Goal: Task Accomplishment & Management: Manage account settings

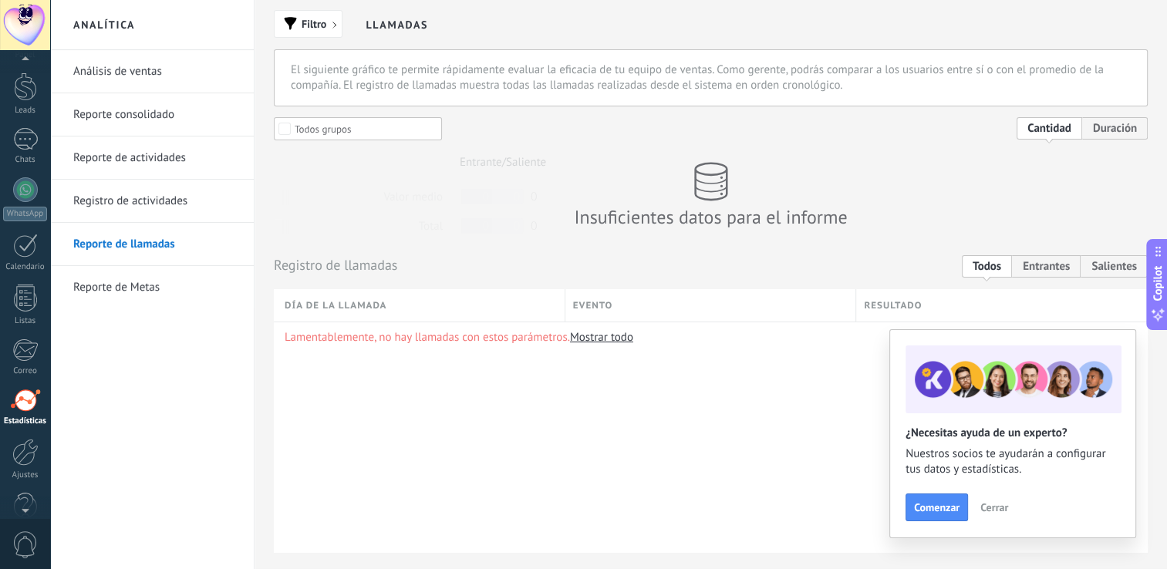
click at [28, 72] on div at bounding box center [25, 61] width 50 height 23
click at [28, 73] on div at bounding box center [25, 75] width 23 height 23
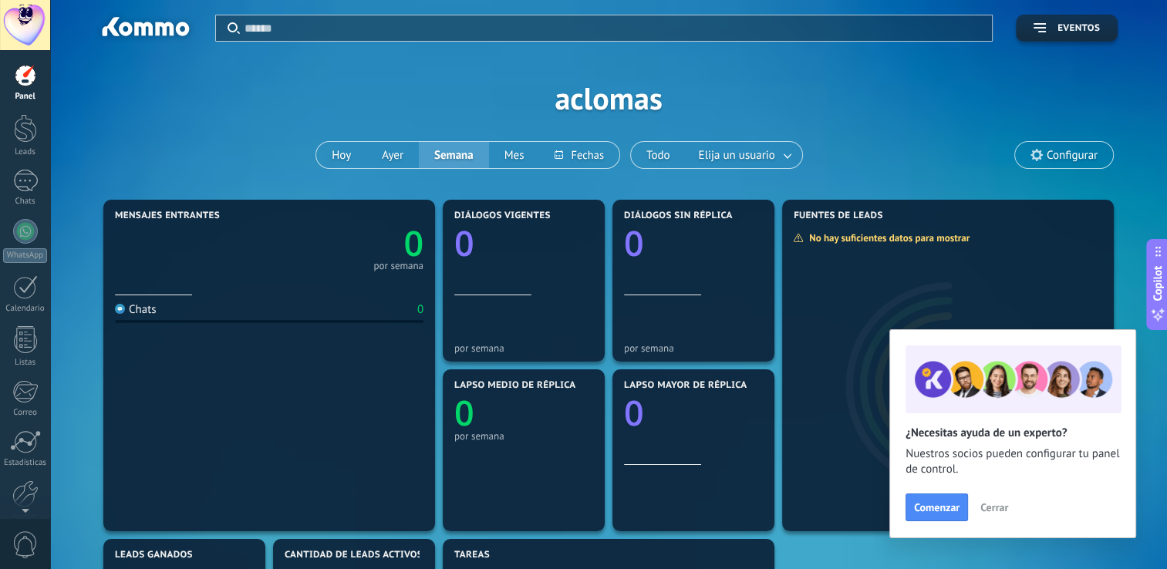
click at [1059, 158] on span "Configurar" at bounding box center [1072, 155] width 51 height 13
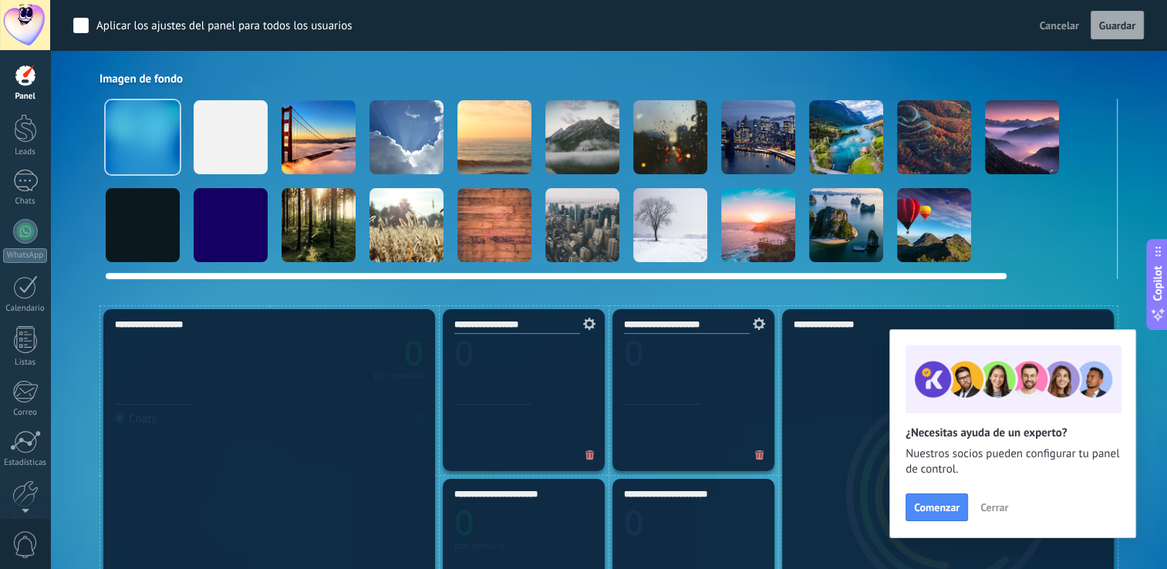
drag, startPoint x: 988, startPoint y: 272, endPoint x: 947, endPoint y: 292, distance: 45.6
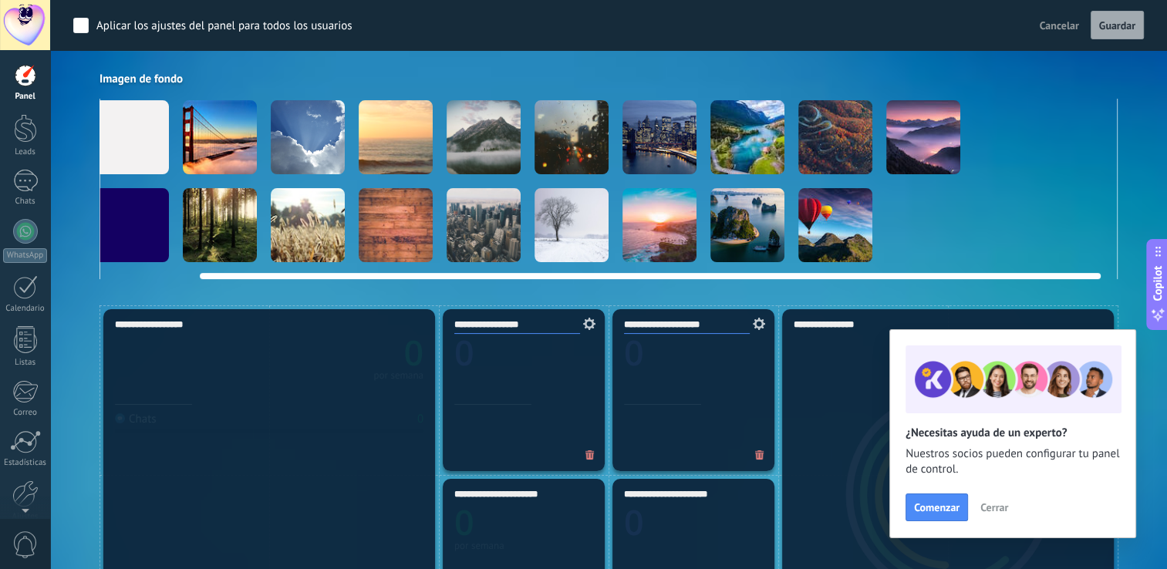
scroll to position [0, 119]
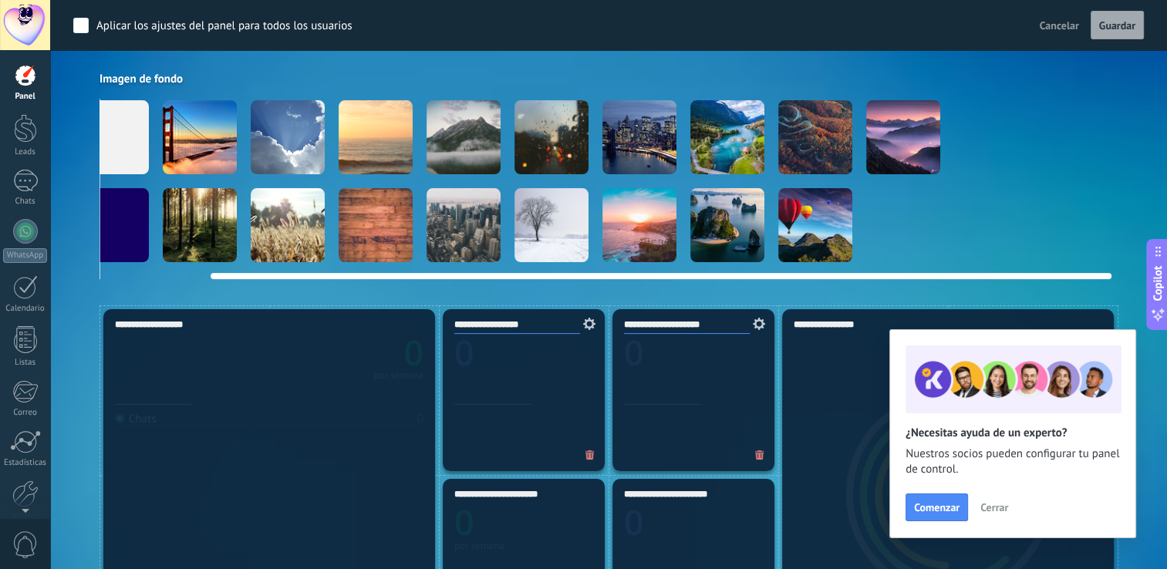
drag, startPoint x: 758, startPoint y: 275, endPoint x: 977, endPoint y: 277, distance: 218.4
click at [977, 277] on div at bounding box center [661, 276] width 901 height 6
click at [529, 245] on div at bounding box center [552, 225] width 74 height 74
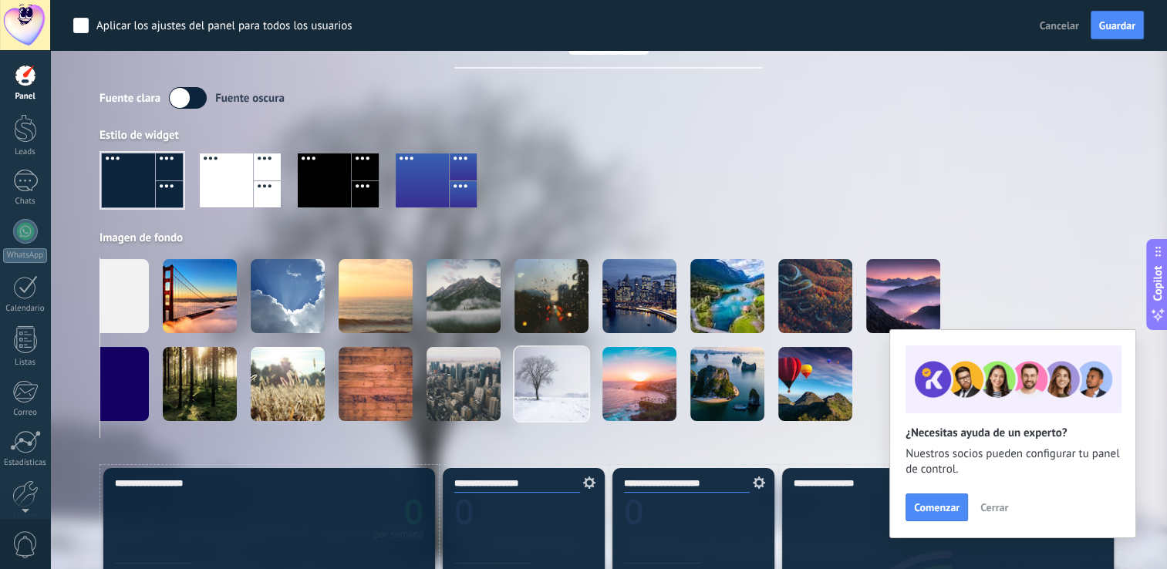
scroll to position [0, 0]
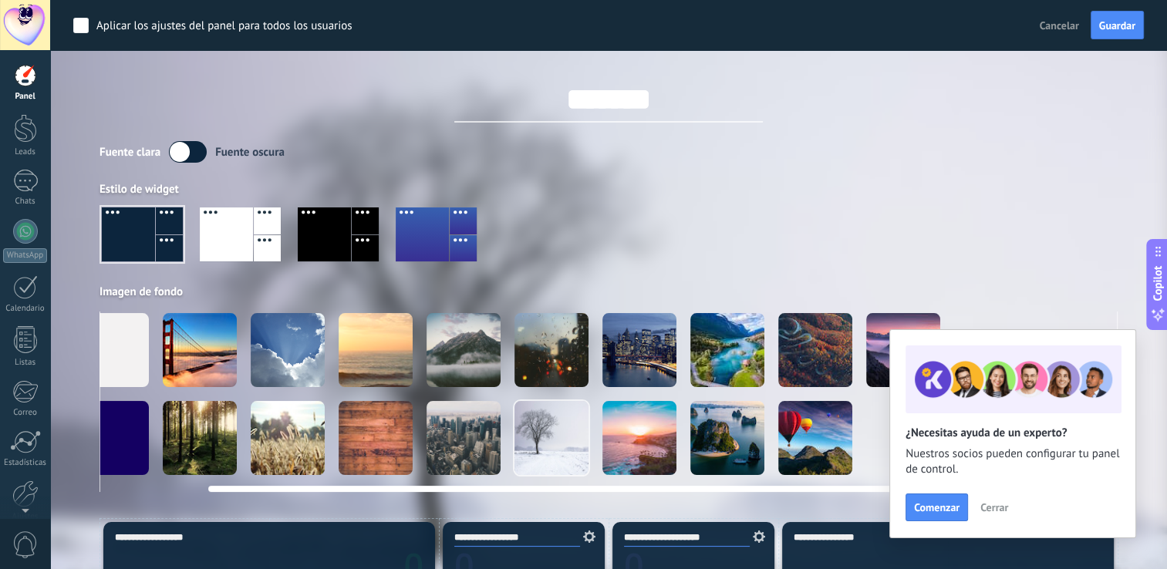
click at [362, 350] on div at bounding box center [376, 350] width 74 height 74
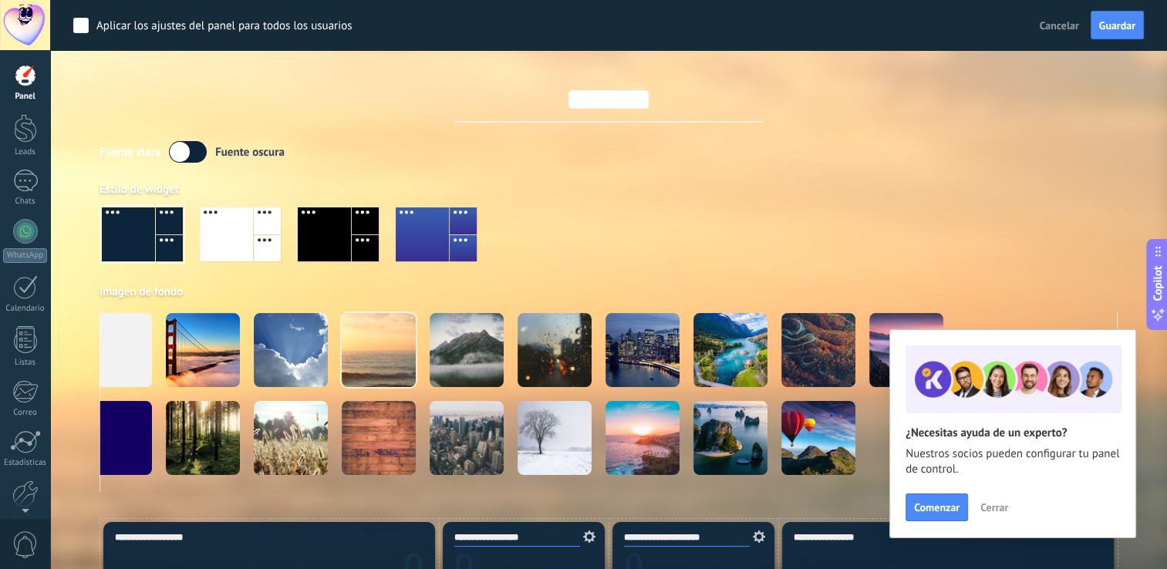
click at [999, 508] on span "Cerrar" at bounding box center [995, 507] width 28 height 11
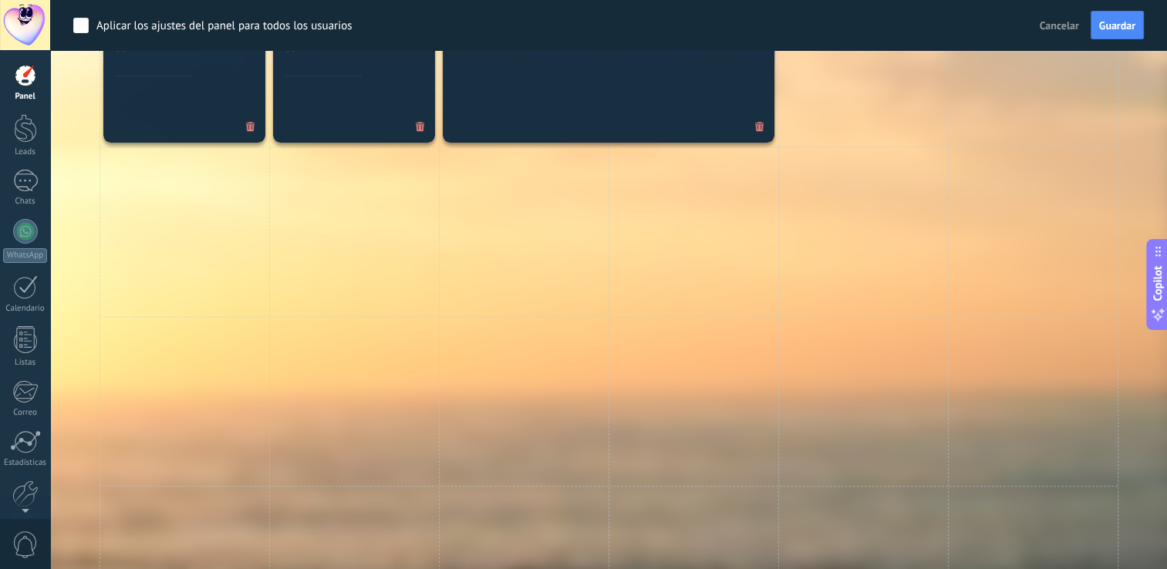
scroll to position [1067, 0]
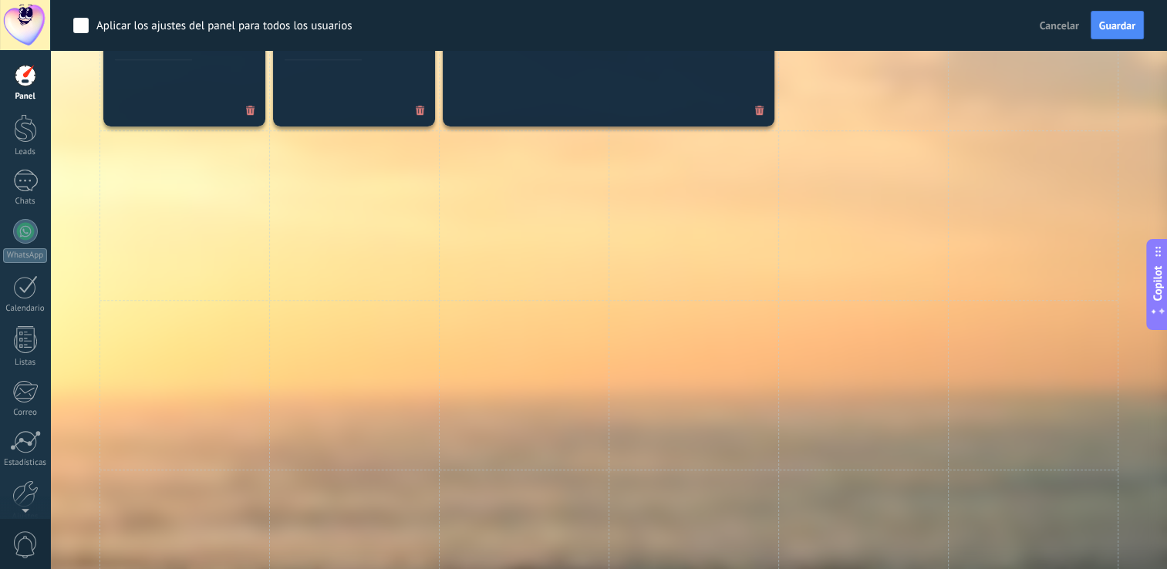
drag, startPoint x: 1167, startPoint y: 363, endPoint x: 1178, endPoint y: 91, distance: 271.9
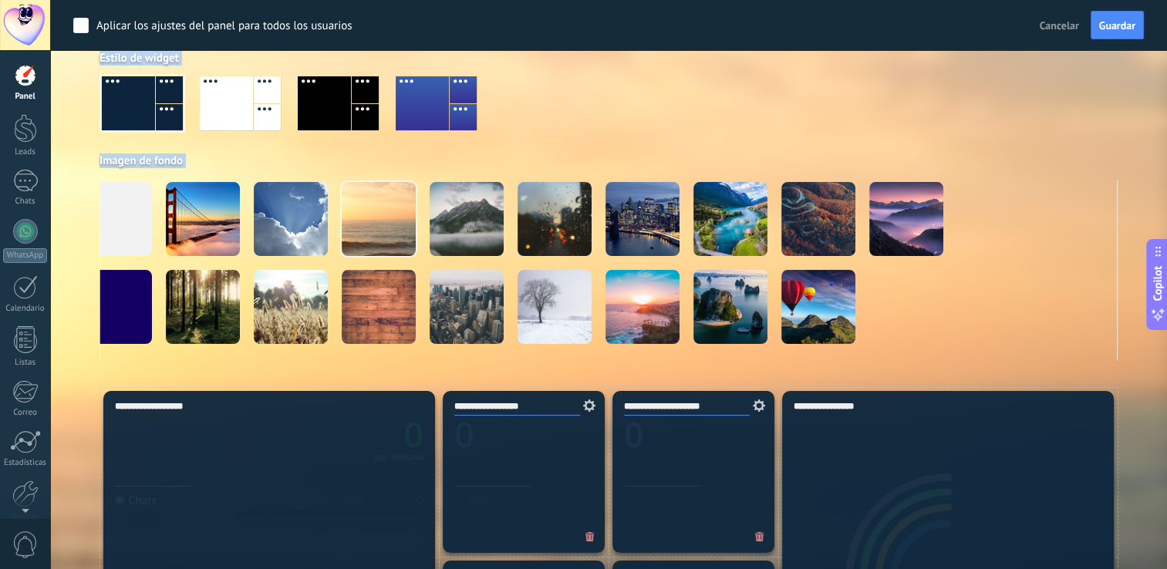
scroll to position [137, 0]
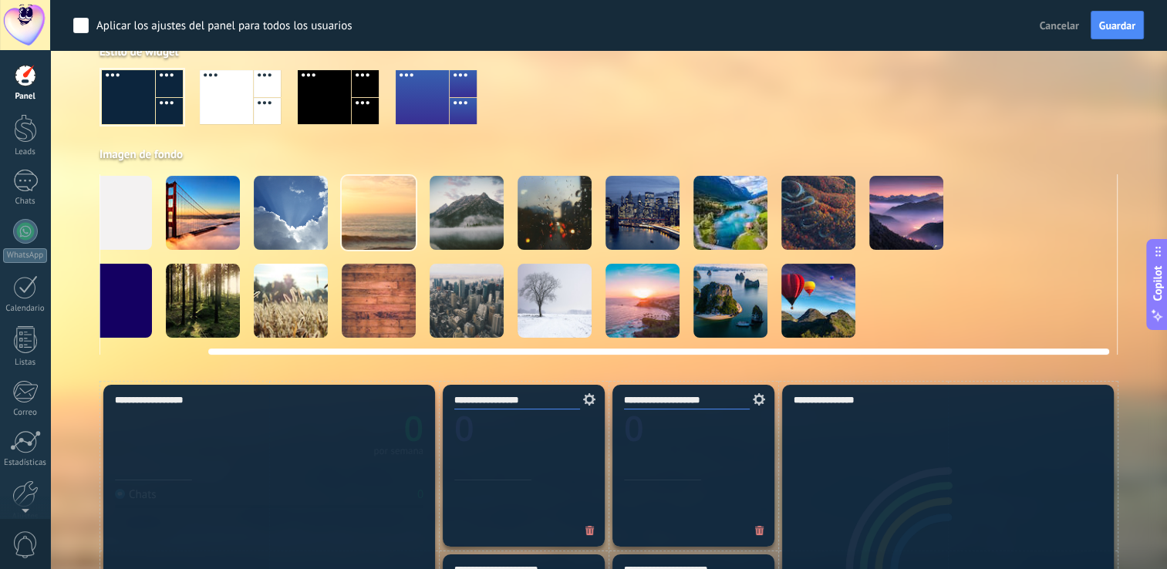
click at [900, 309] on video at bounding box center [907, 301] width 74 height 74
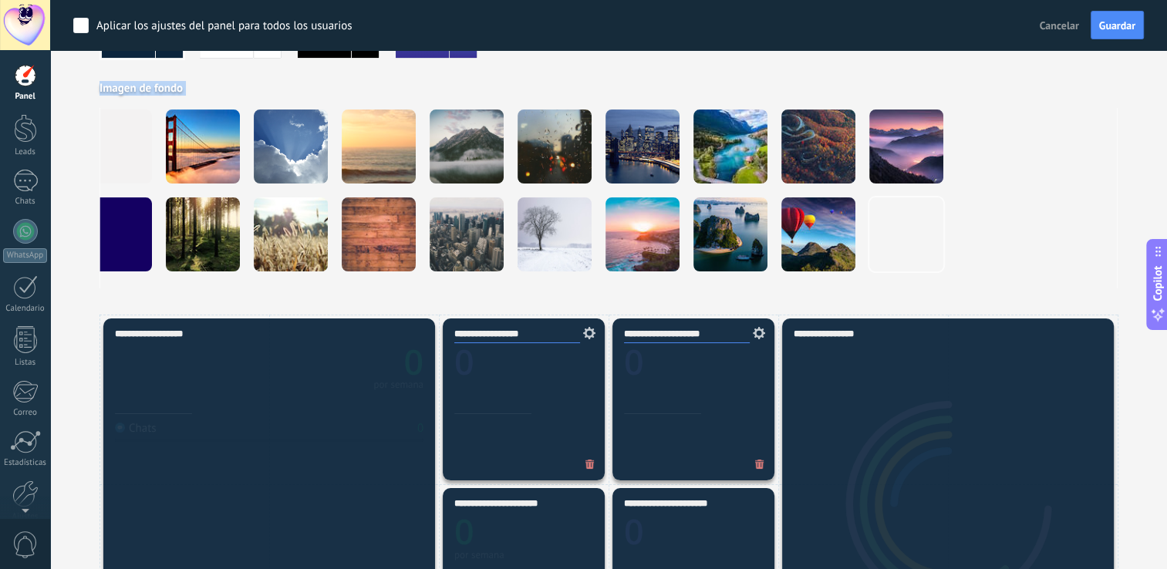
scroll to position [0, 0]
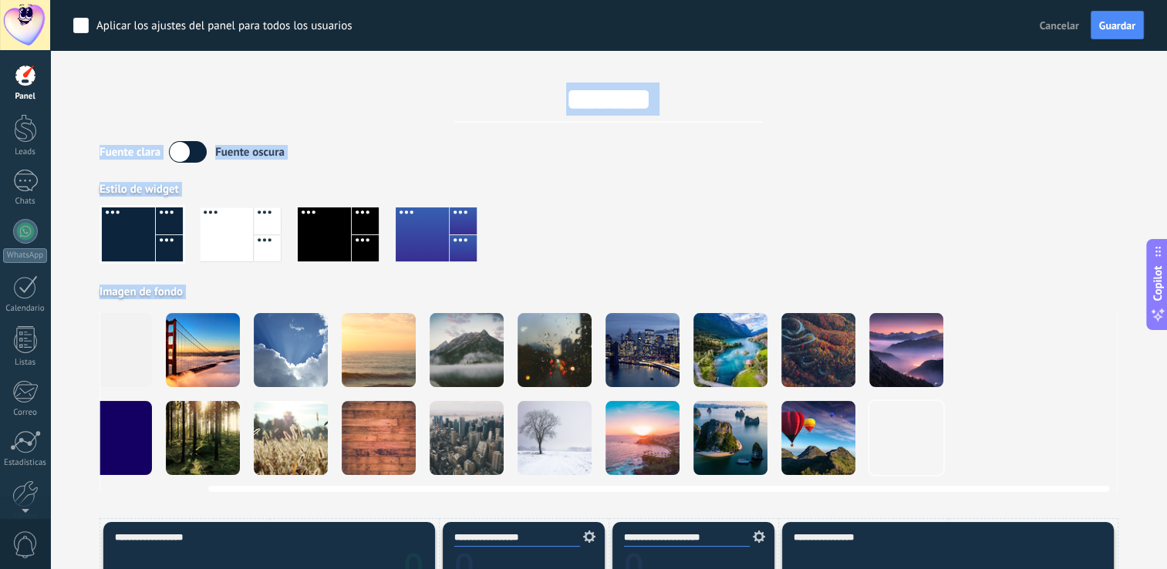
click at [459, 364] on div at bounding box center [467, 350] width 74 height 74
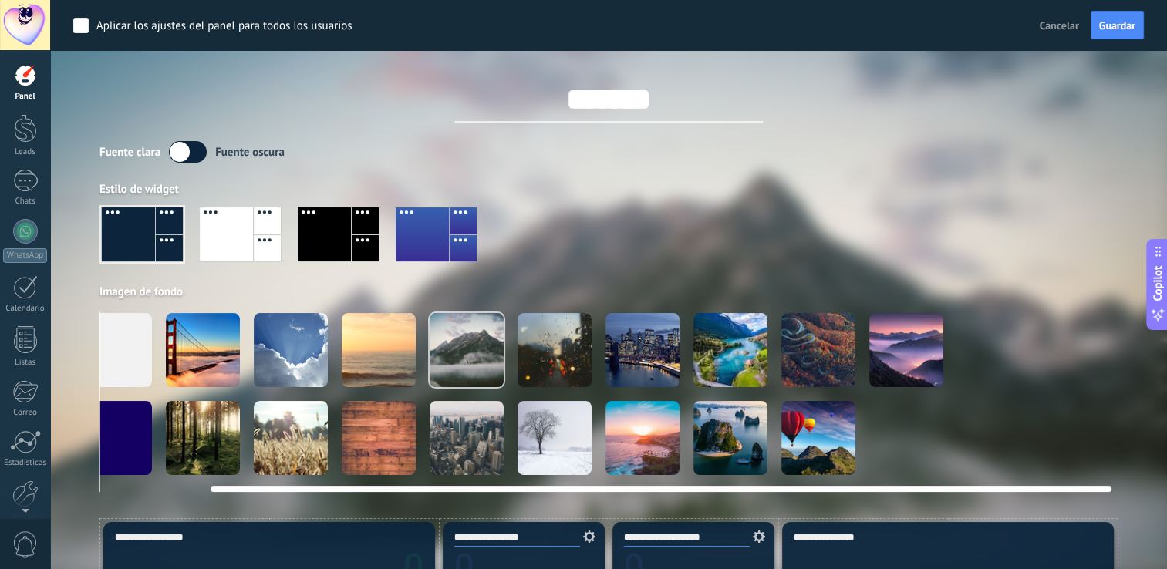
scroll to position [0, 119]
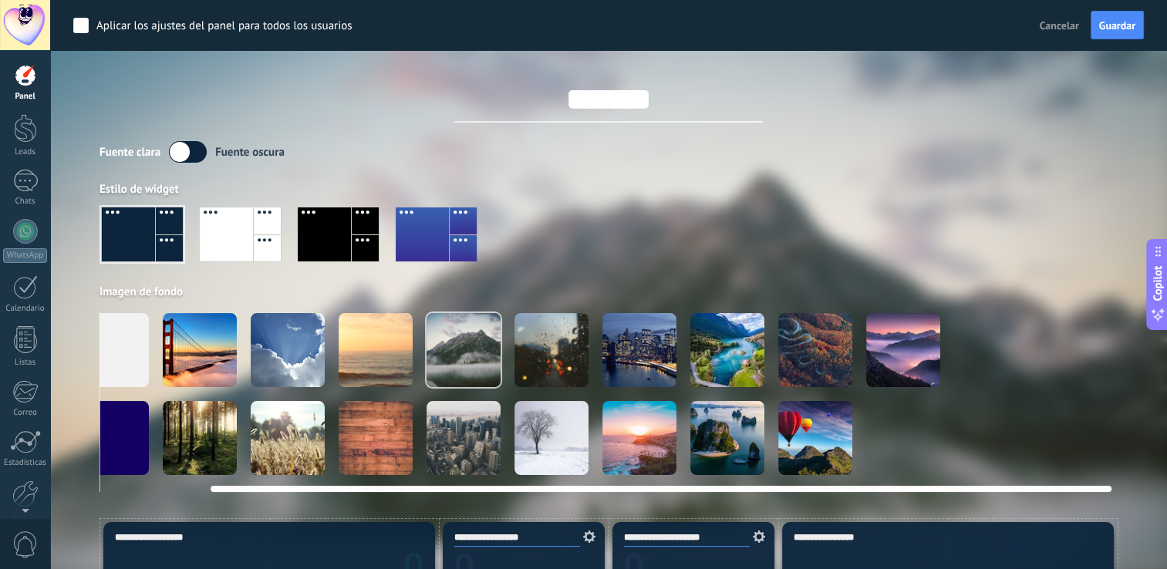
drag, startPoint x: 610, startPoint y: 488, endPoint x: 988, endPoint y: 488, distance: 378.9
click at [988, 488] on div at bounding box center [661, 489] width 901 height 6
click at [630, 454] on div at bounding box center [640, 438] width 74 height 74
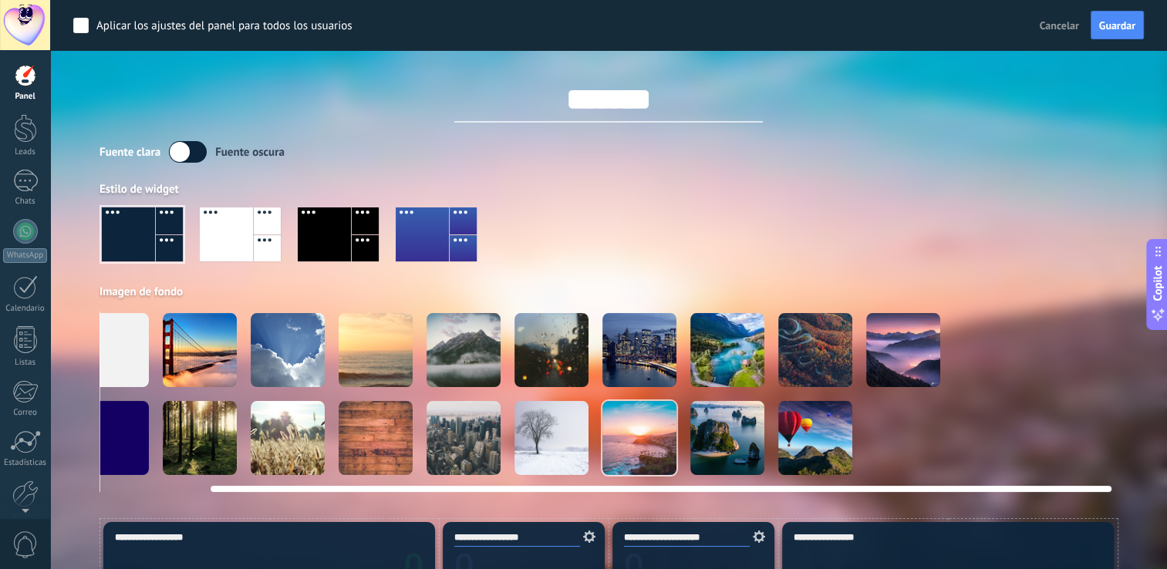
click at [824, 357] on div at bounding box center [816, 350] width 74 height 74
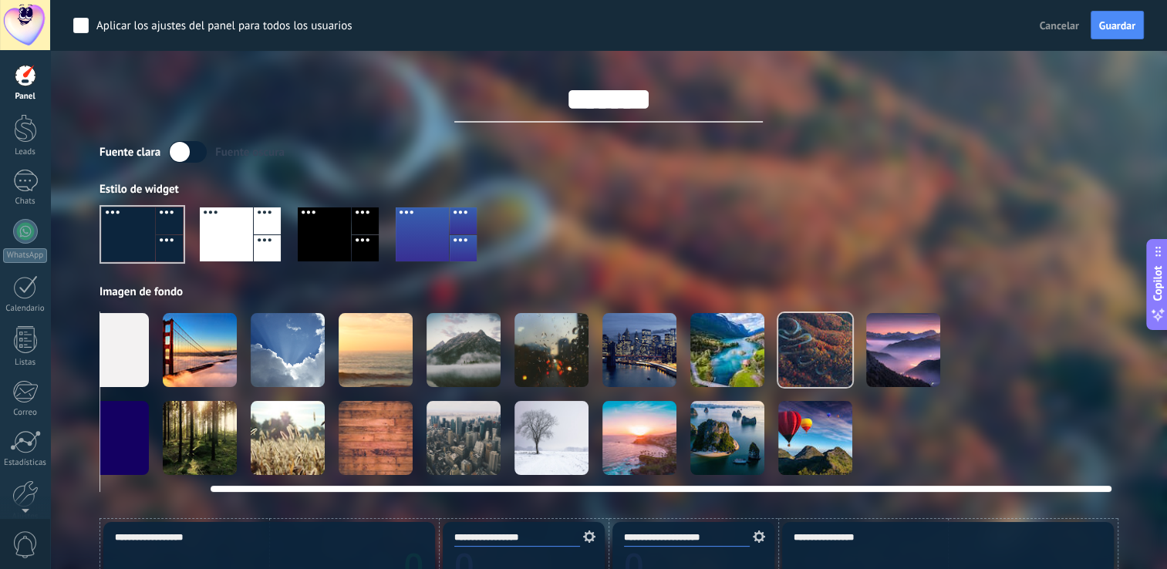
click at [549, 344] on div at bounding box center [552, 350] width 74 height 74
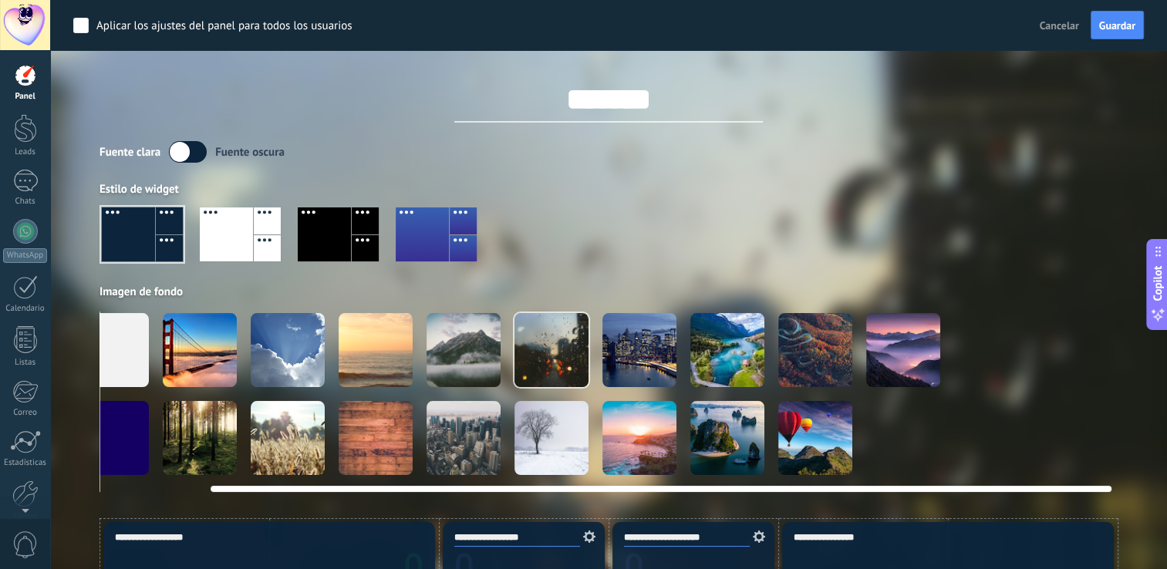
click at [127, 337] on div at bounding box center [112, 350] width 74 height 74
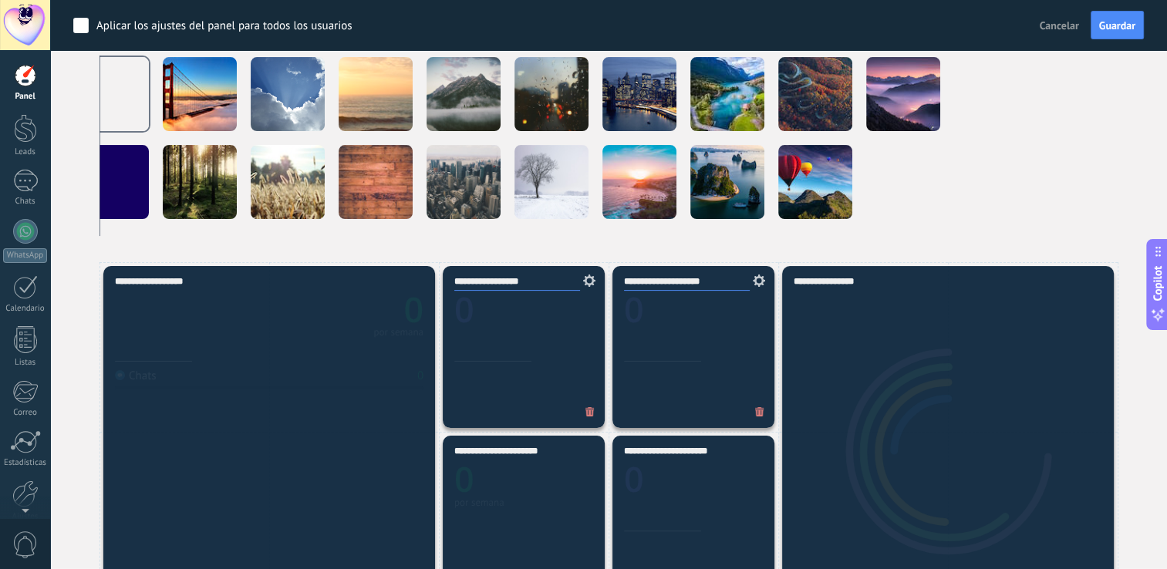
scroll to position [254, 0]
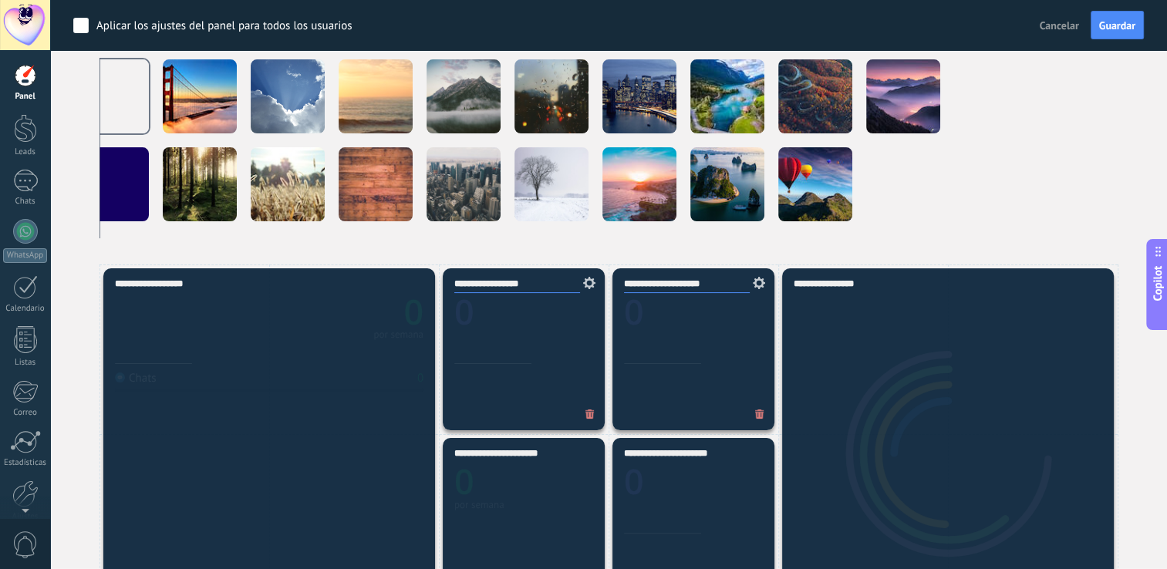
click at [352, 320] on div "**********" at bounding box center [269, 435] width 332 height 332
click at [507, 318] on div "**********" at bounding box center [524, 350] width 162 height 162
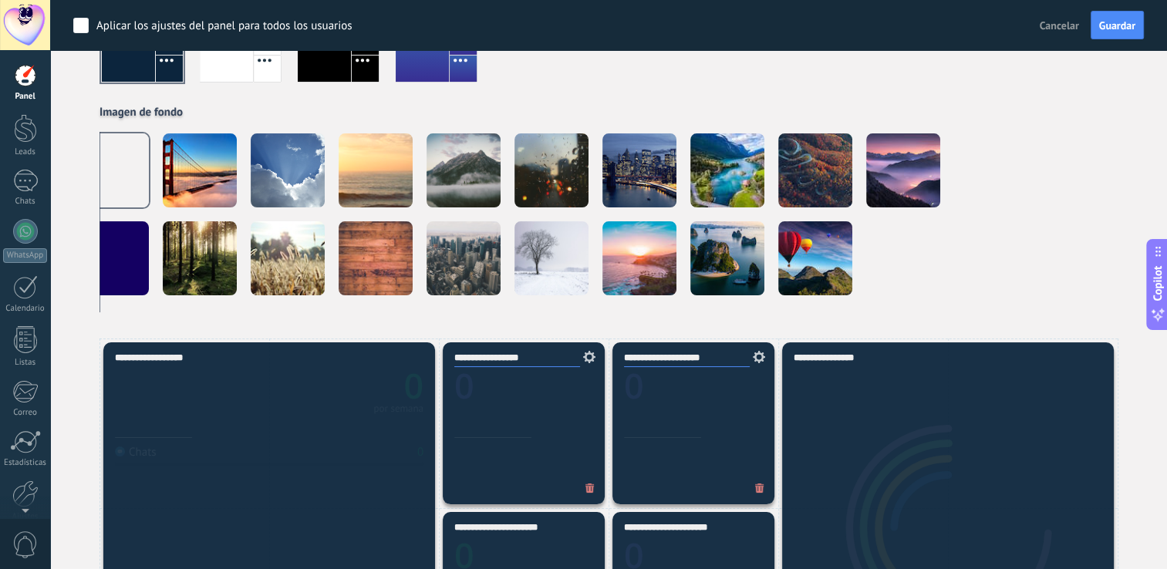
scroll to position [157, 0]
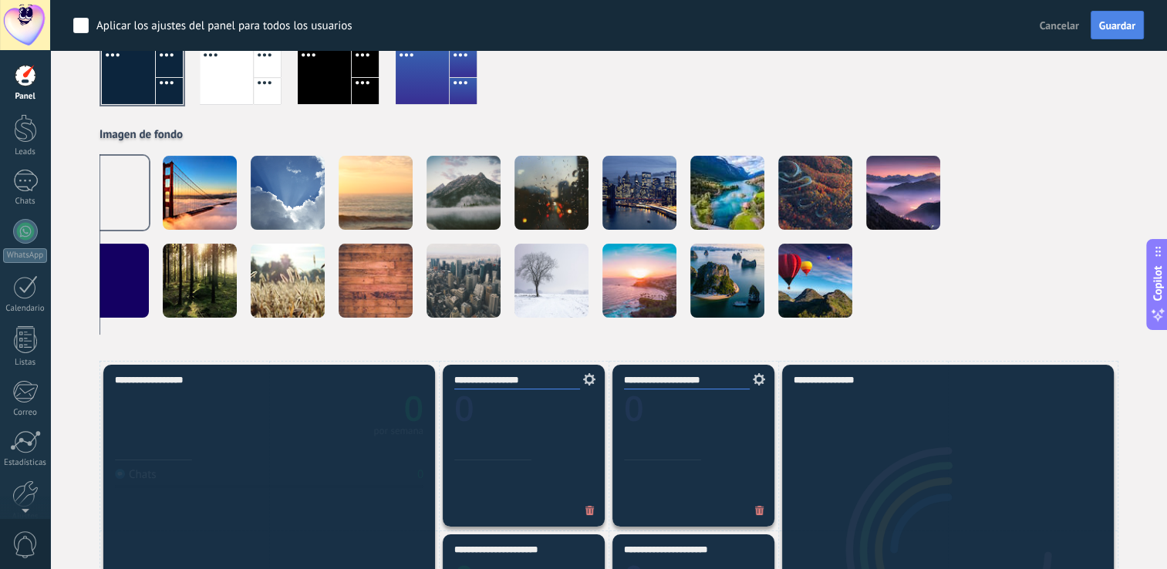
click at [1119, 23] on span "Guardar" at bounding box center [1118, 25] width 36 height 11
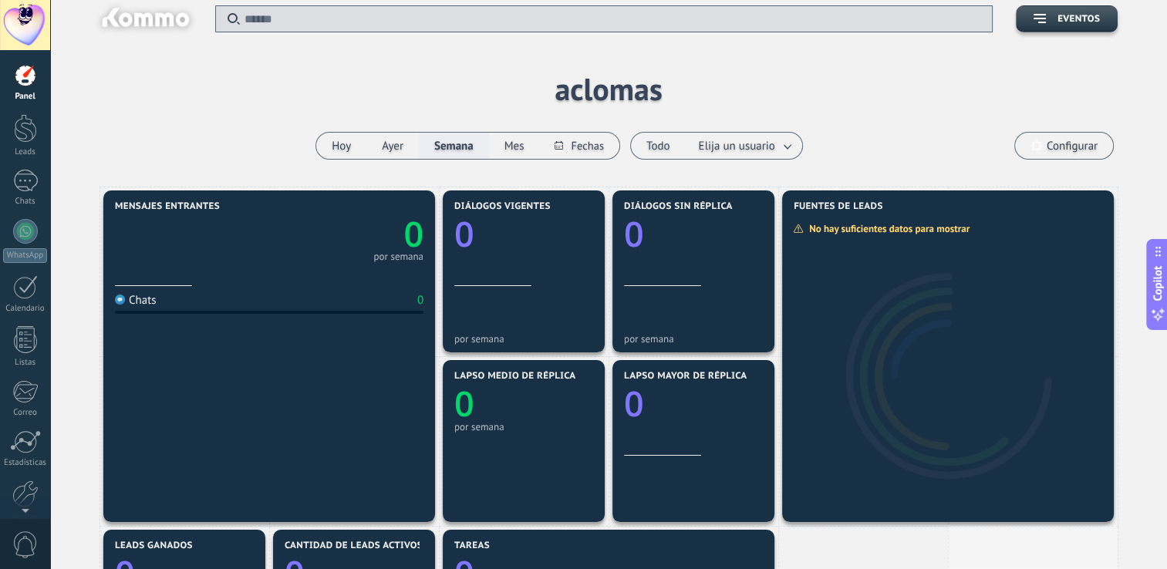
scroll to position [0, 0]
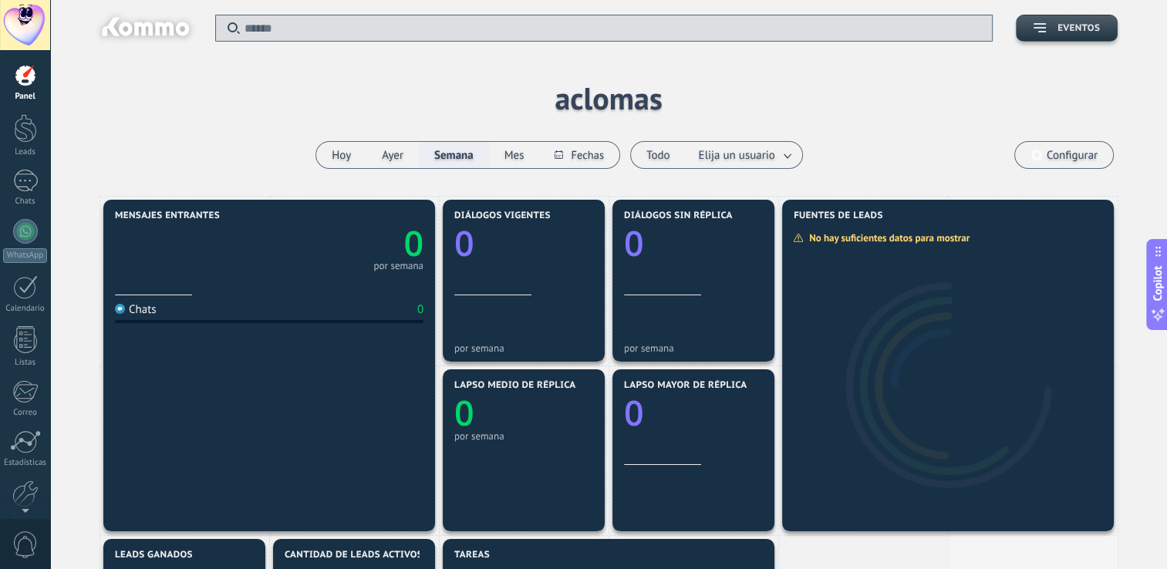
click at [1036, 30] on icon "button" at bounding box center [1040, 27] width 12 height 9
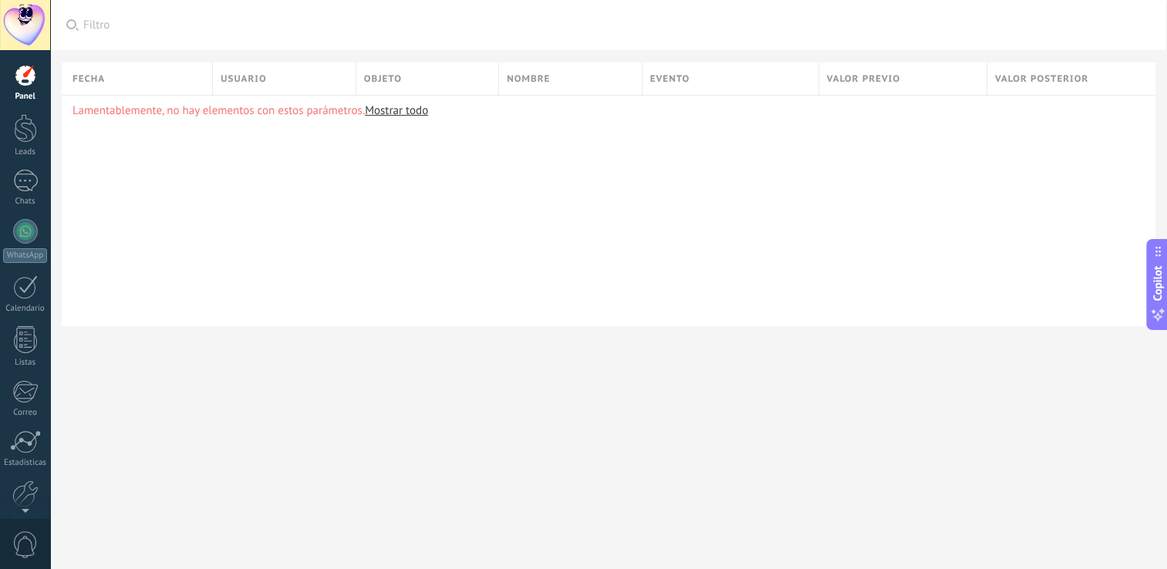
click at [15, 84] on div at bounding box center [25, 75] width 23 height 23
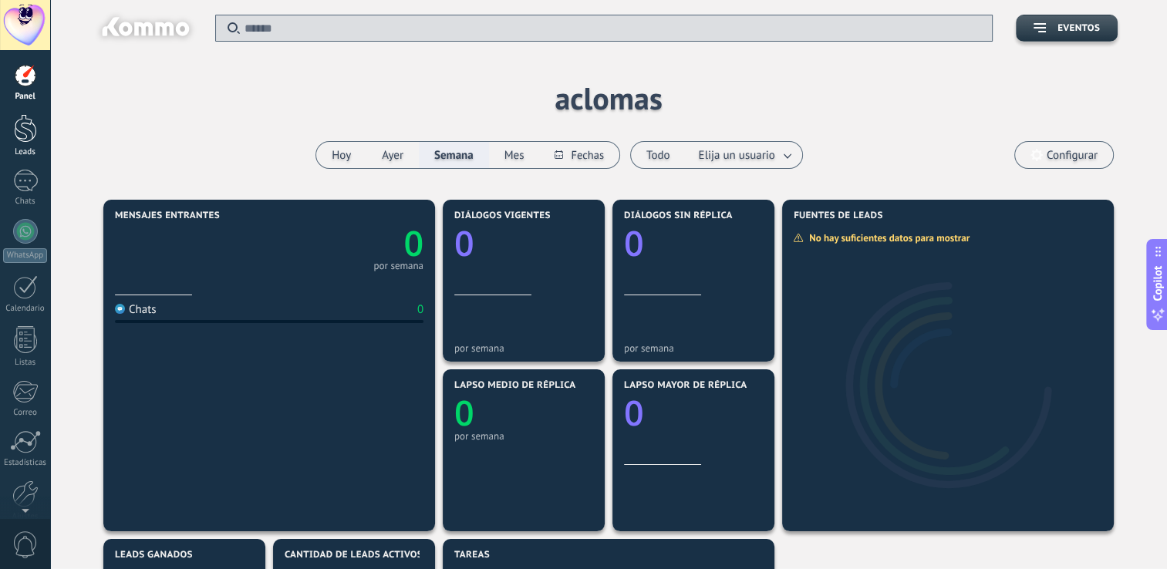
click at [28, 147] on link "Leads" at bounding box center [25, 135] width 50 height 43
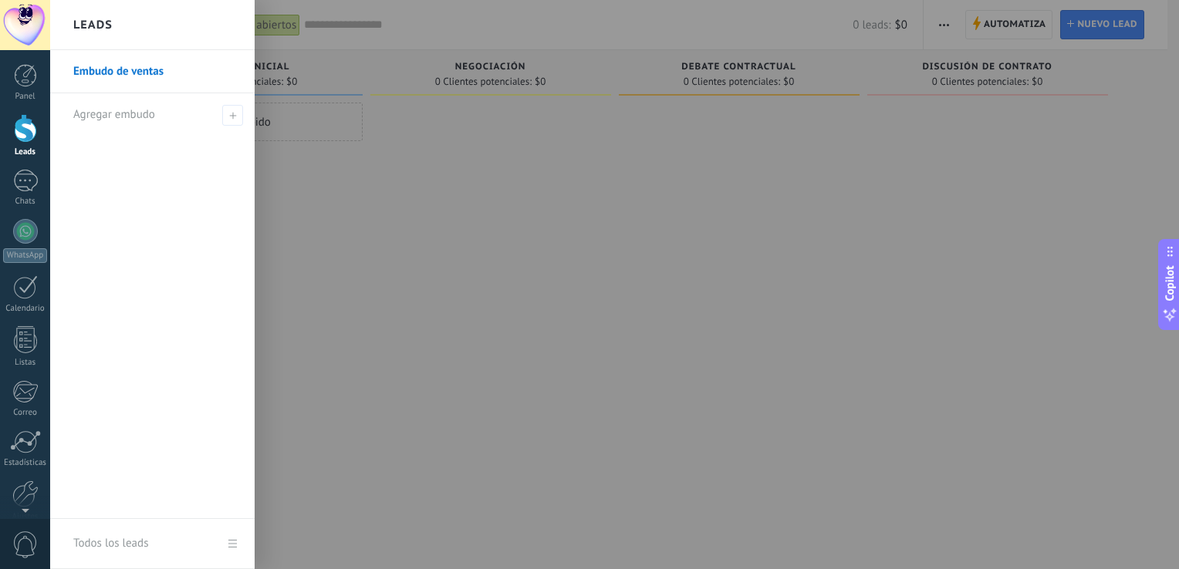
click at [115, 79] on link "Embudo de ventas" at bounding box center [156, 71] width 166 height 43
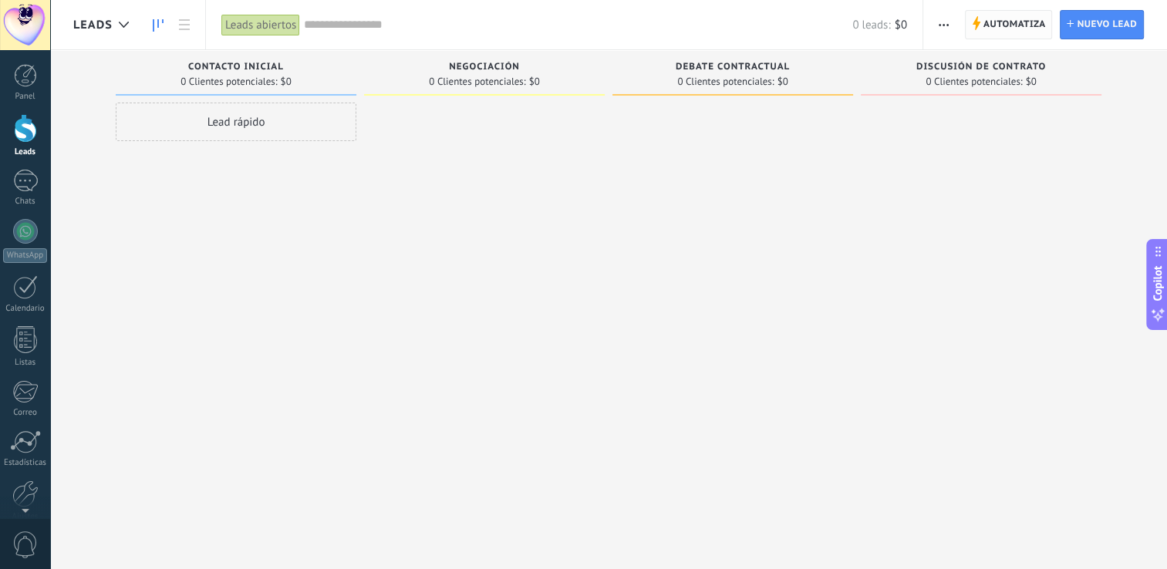
click at [1018, 26] on span "Automatiza" at bounding box center [1015, 25] width 63 height 28
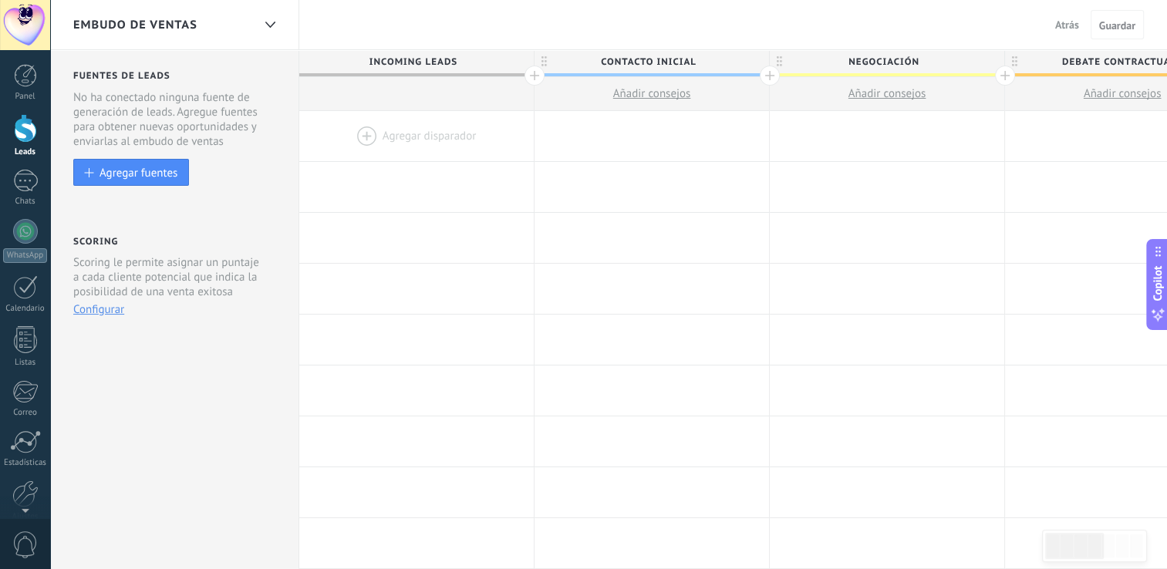
click at [429, 60] on span "Incoming leads" at bounding box center [412, 62] width 227 height 24
click at [268, 23] on icon at bounding box center [270, 25] width 10 height 6
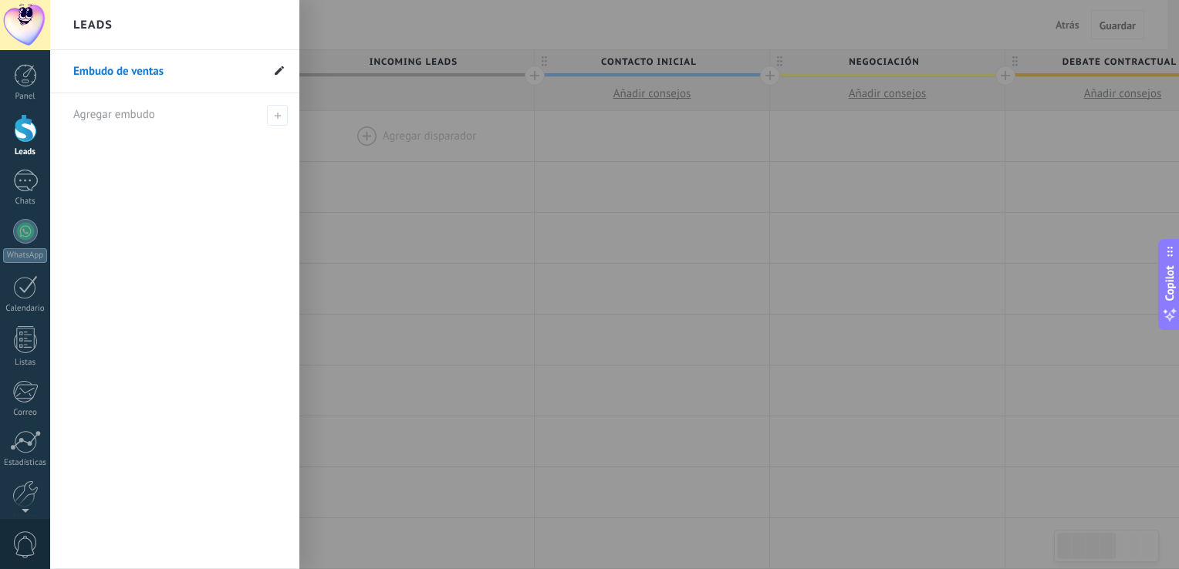
click at [282, 76] on span at bounding box center [279, 71] width 9 height 15
click at [185, 72] on input "**********" at bounding box center [167, 71] width 188 height 25
click at [64, 74] on span at bounding box center [61, 71] width 19 height 29
click at [160, 140] on div "**********" at bounding box center [174, 309] width 249 height 519
click at [730, 284] on div at bounding box center [639, 284] width 1179 height 569
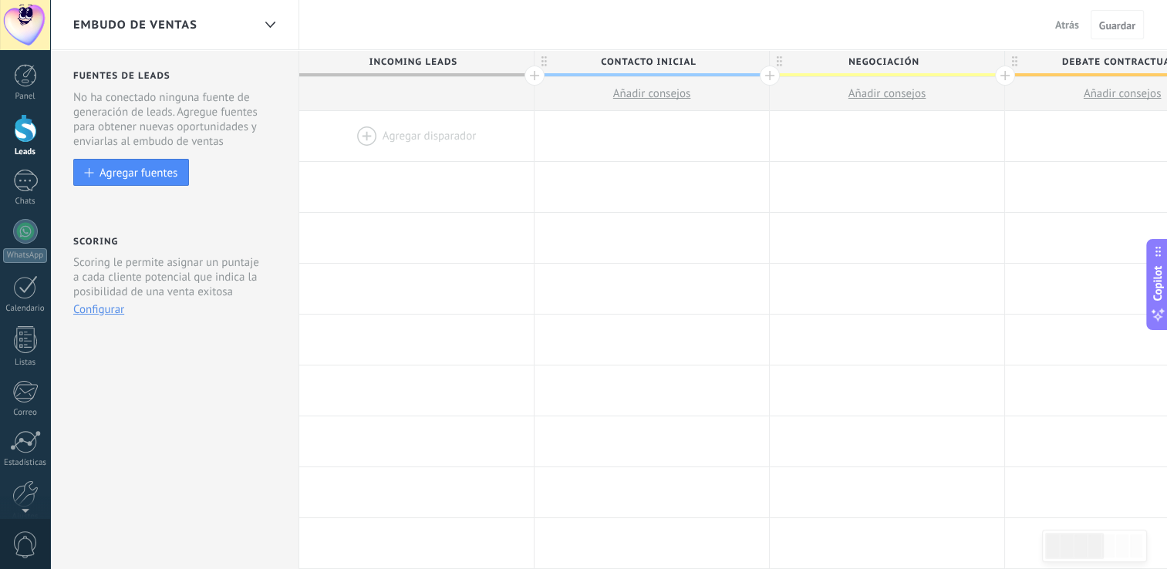
click at [780, 63] on use at bounding box center [779, 61] width 5 height 10
click at [988, 61] on span at bounding box center [990, 62] width 11 height 11
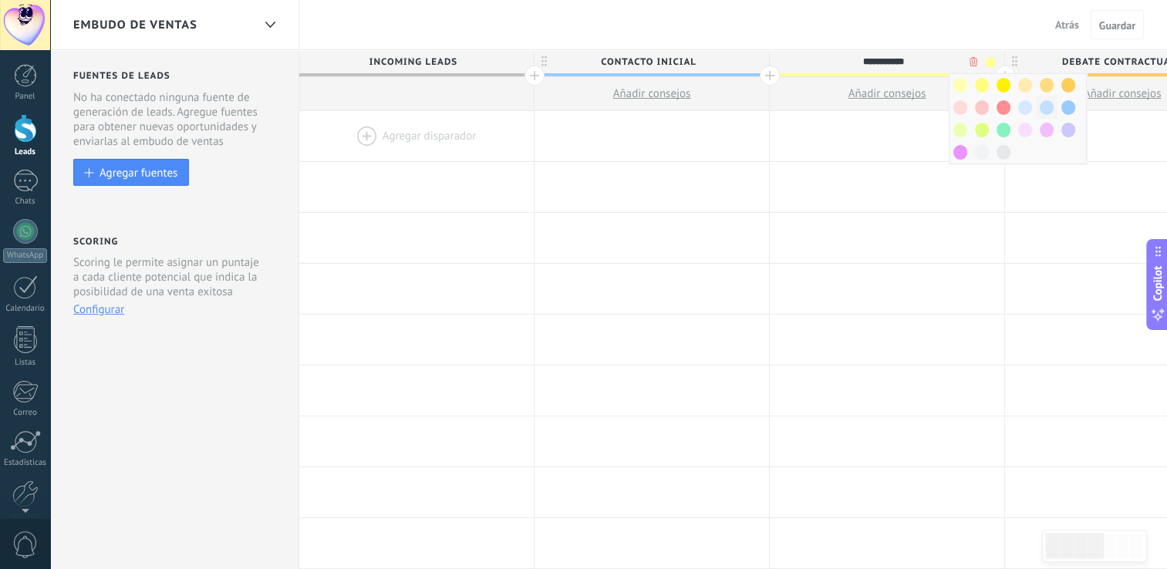
click at [1048, 103] on span at bounding box center [1047, 107] width 14 height 15
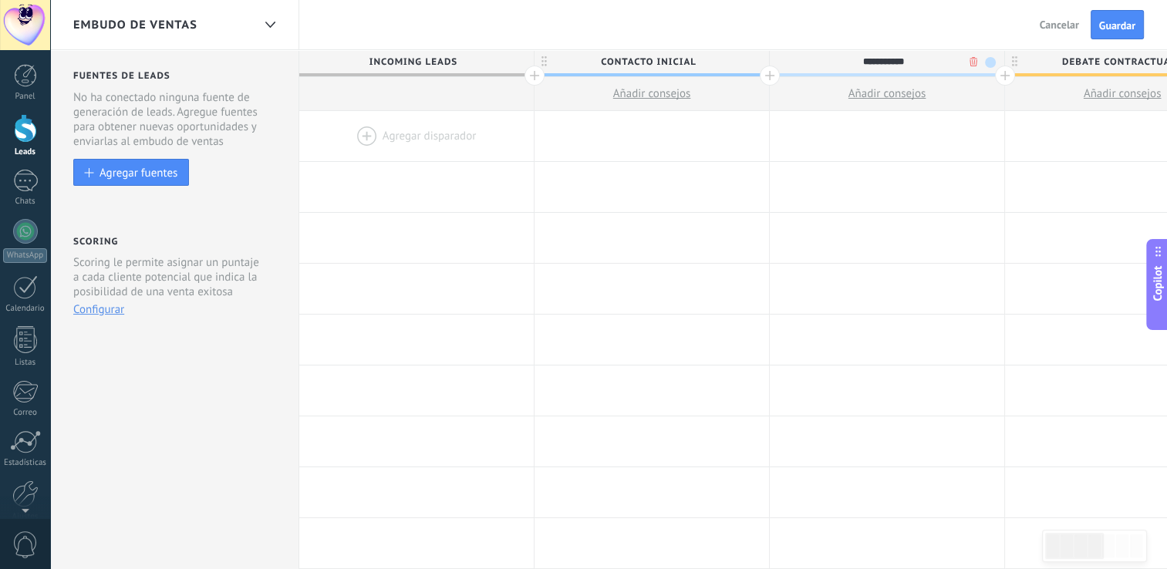
click at [453, 69] on span "Incoming leads" at bounding box center [412, 62] width 227 height 24
click at [337, 60] on span "Incoming leads" at bounding box center [412, 62] width 227 height 24
click at [1068, 25] on span "Cancelar" at bounding box center [1059, 25] width 39 height 14
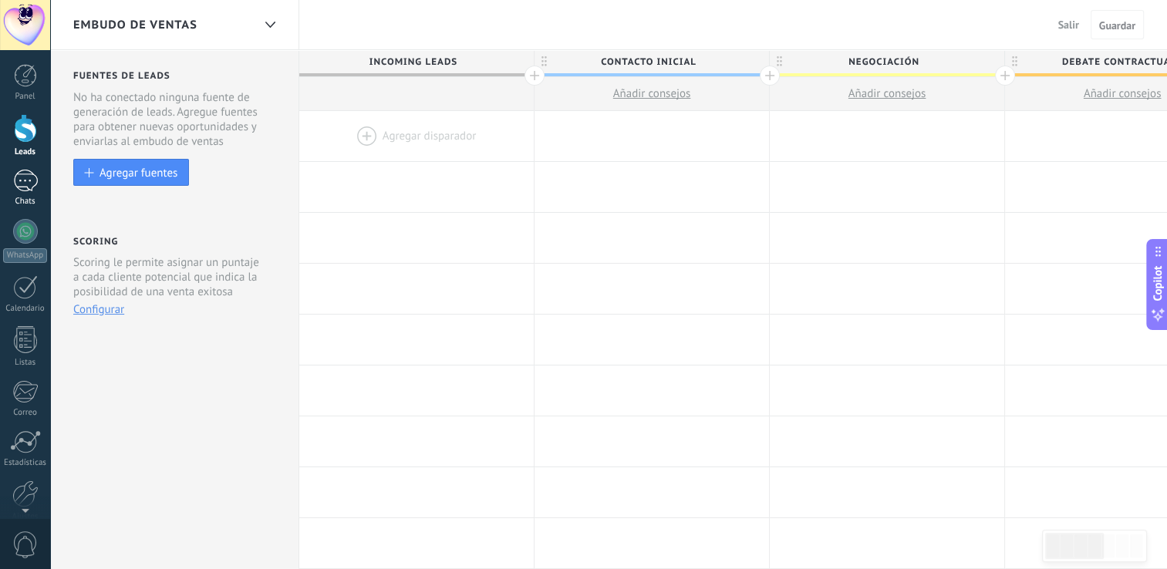
click at [28, 181] on div at bounding box center [25, 181] width 25 height 22
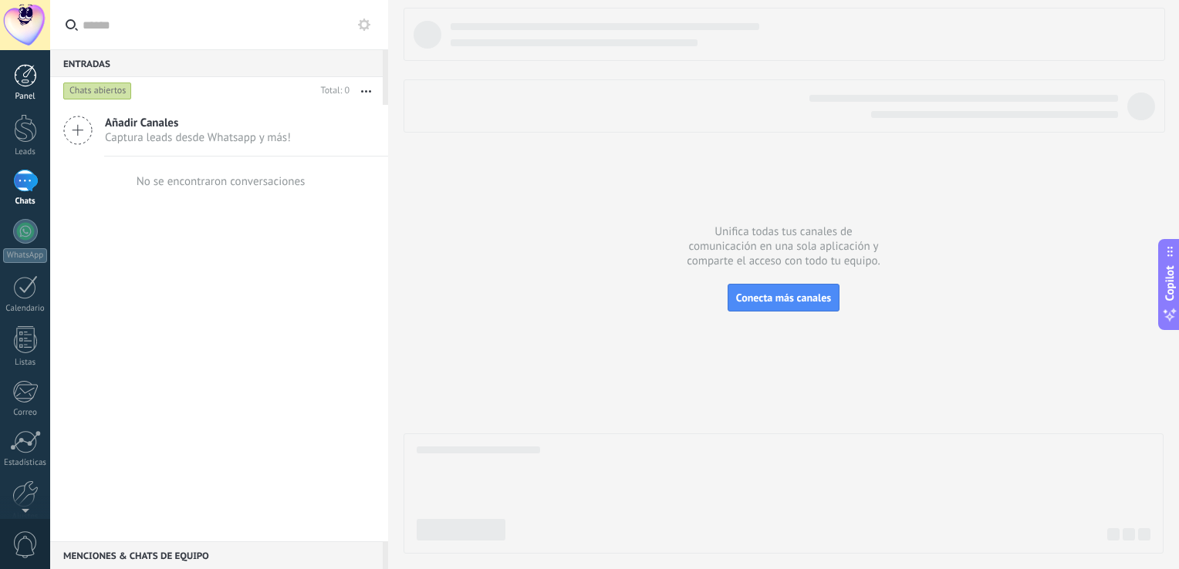
click at [25, 91] on link "Panel" at bounding box center [25, 83] width 50 height 38
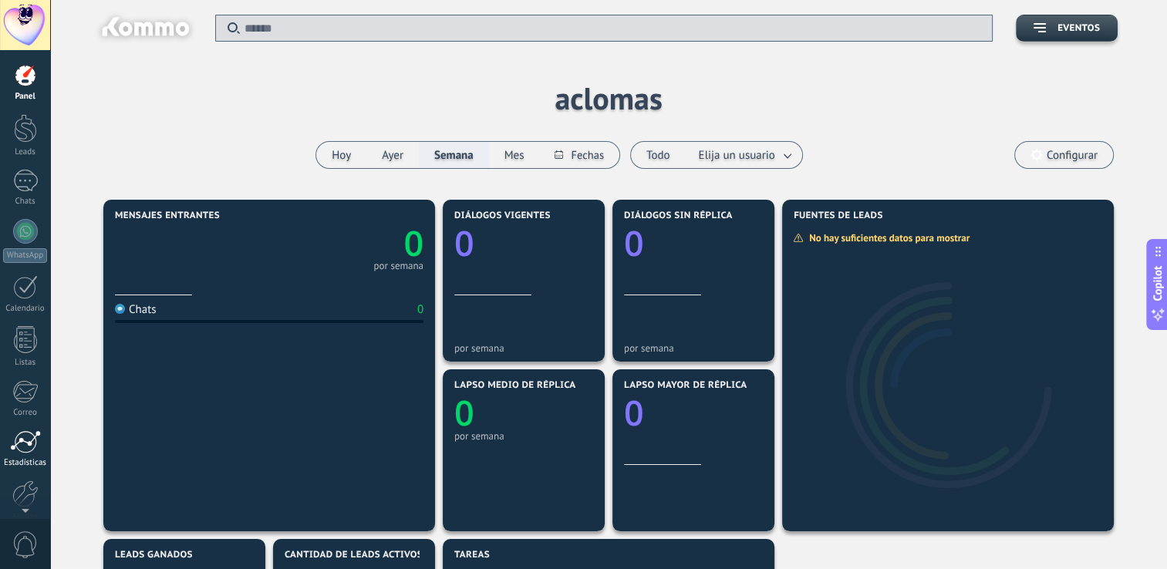
click at [22, 449] on div at bounding box center [25, 442] width 31 height 23
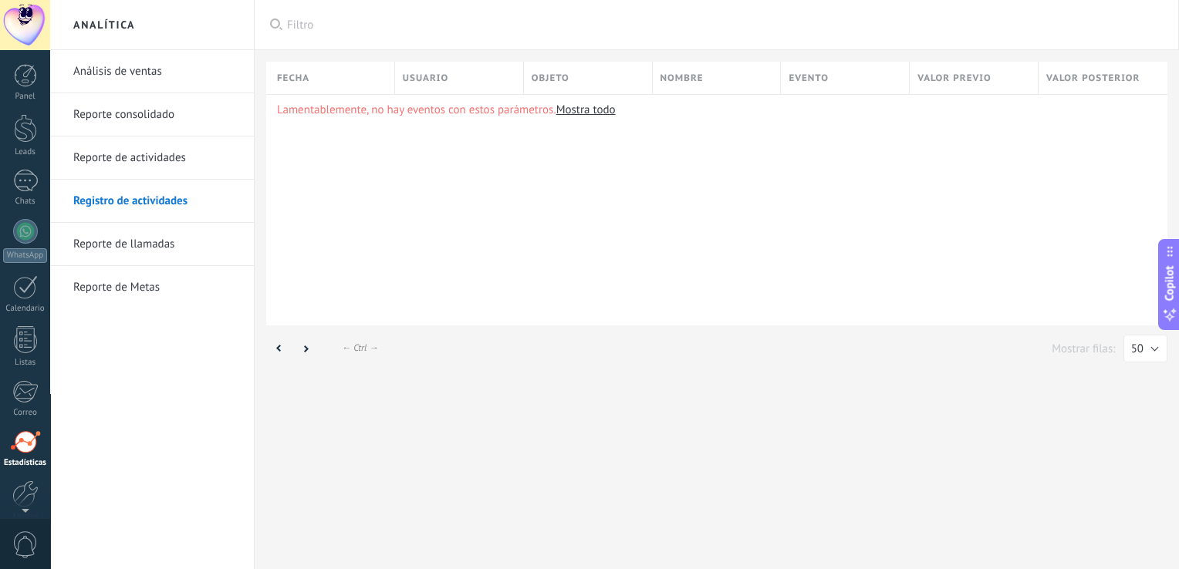
scroll to position [71, 0]
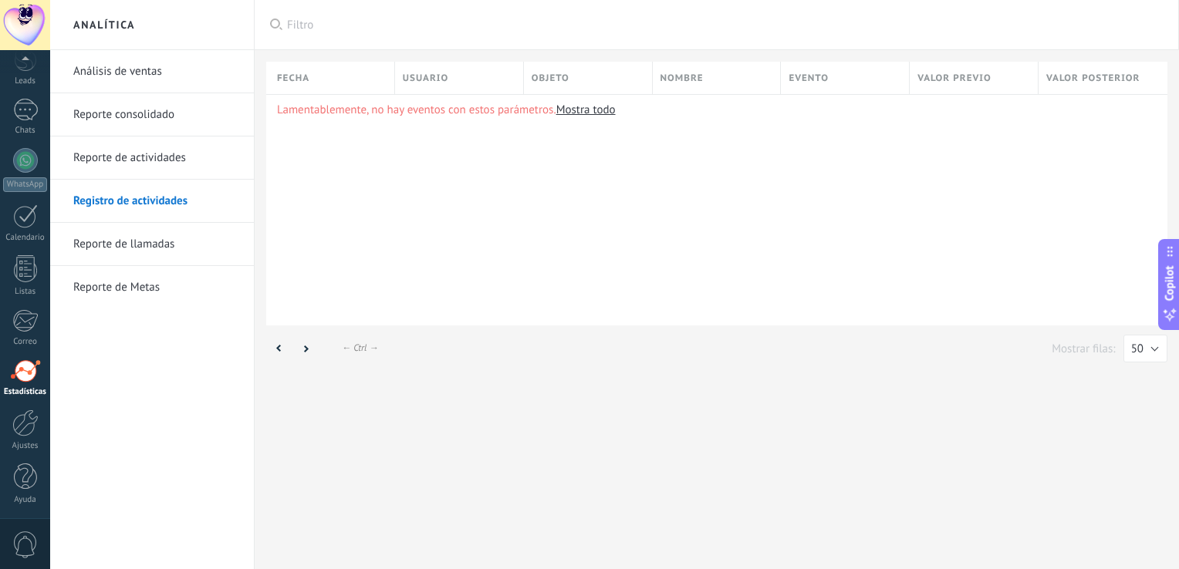
click at [818, 238] on div "Lamentablemente, no hay eventos con estos parámetros. Mostra todo" at bounding box center [716, 209] width 901 height 231
click at [863, 138] on div "Lamentablemente, no hay eventos con estos parámetros. Mostra todo" at bounding box center [716, 209] width 901 height 231
click at [780, 150] on div "Lamentablemente, no hay eventos con estos parámetros. Mostra todo" at bounding box center [716, 209] width 901 height 231
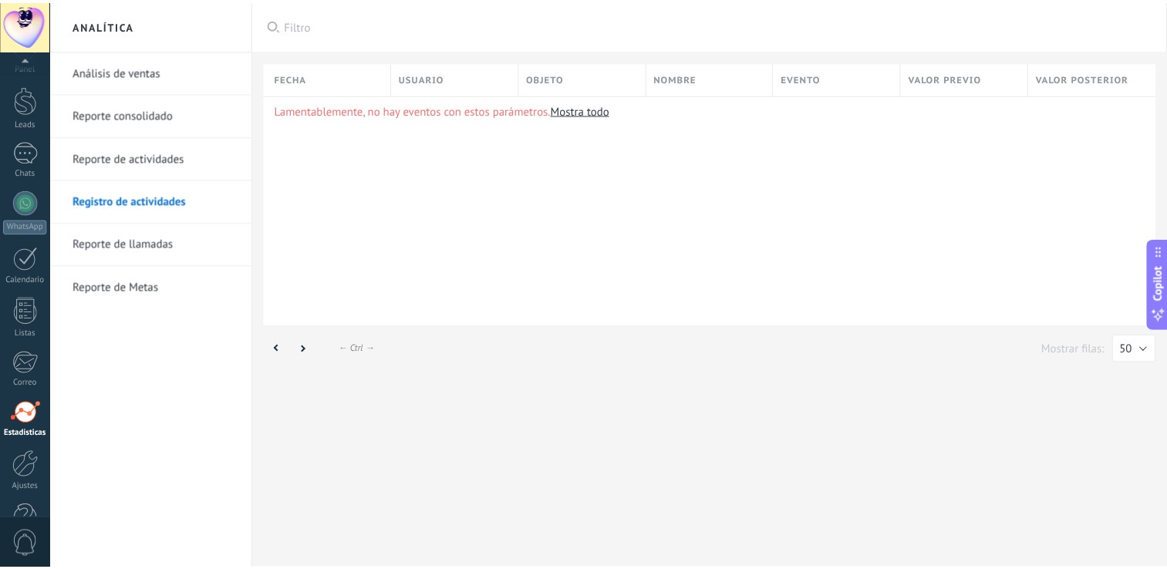
scroll to position [0, 0]
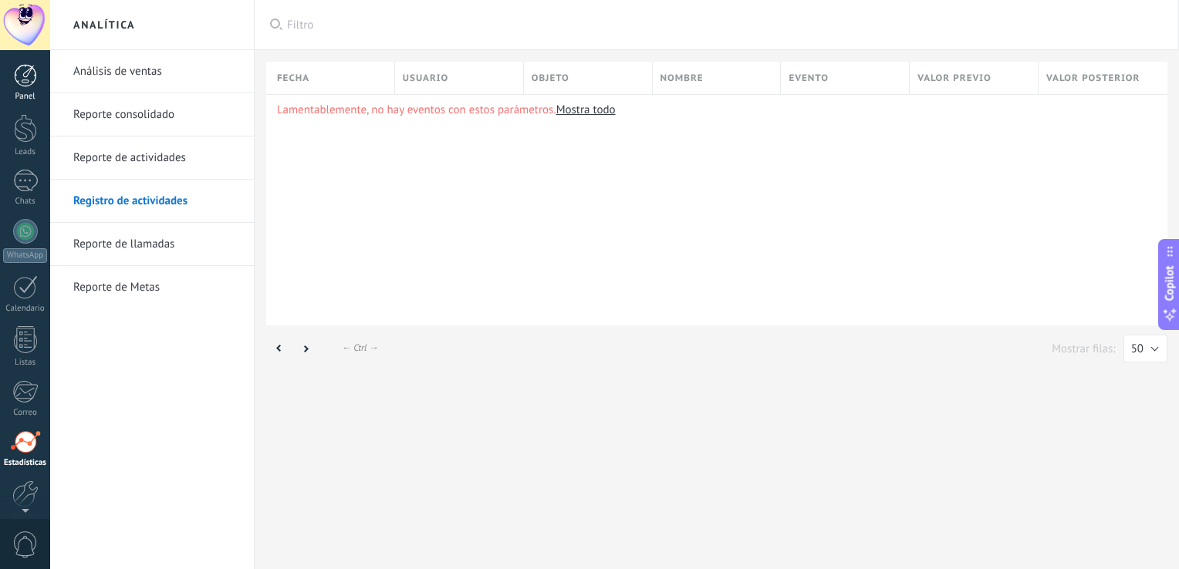
click at [22, 73] on div at bounding box center [25, 75] width 23 height 23
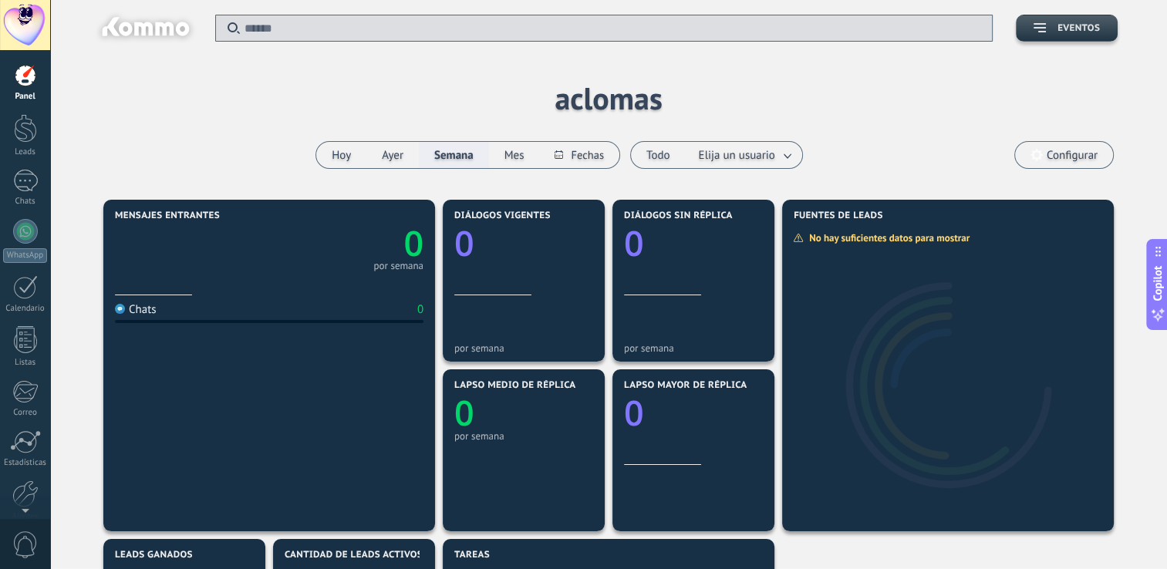
click at [1039, 35] on button "Eventos" at bounding box center [1067, 28] width 102 height 27
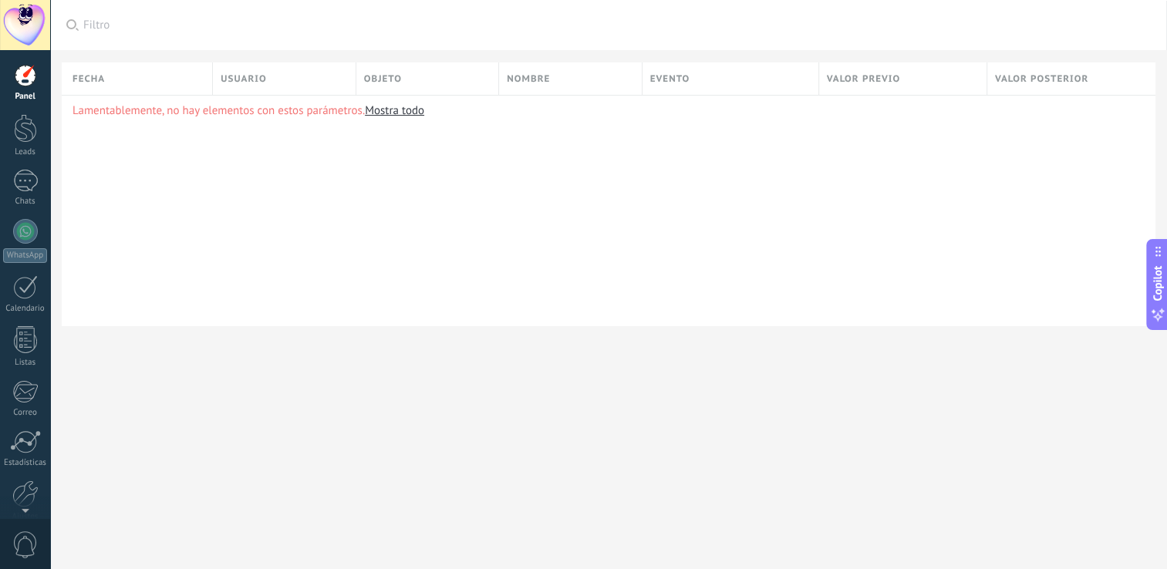
click at [29, 75] on div at bounding box center [25, 75] width 23 height 23
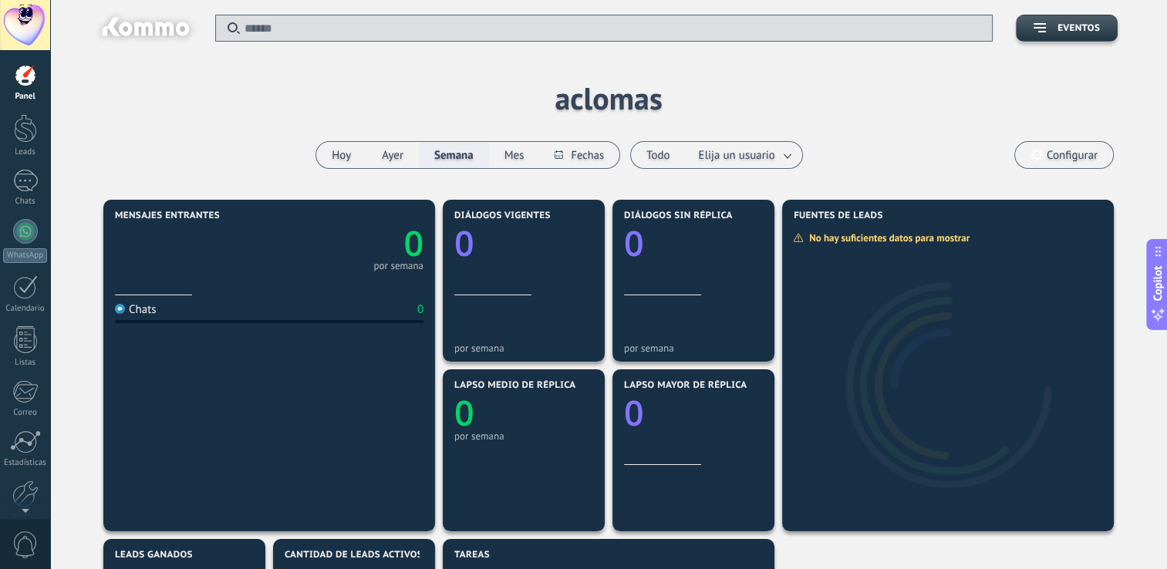
click at [1052, 153] on span "Configurar" at bounding box center [1072, 155] width 51 height 13
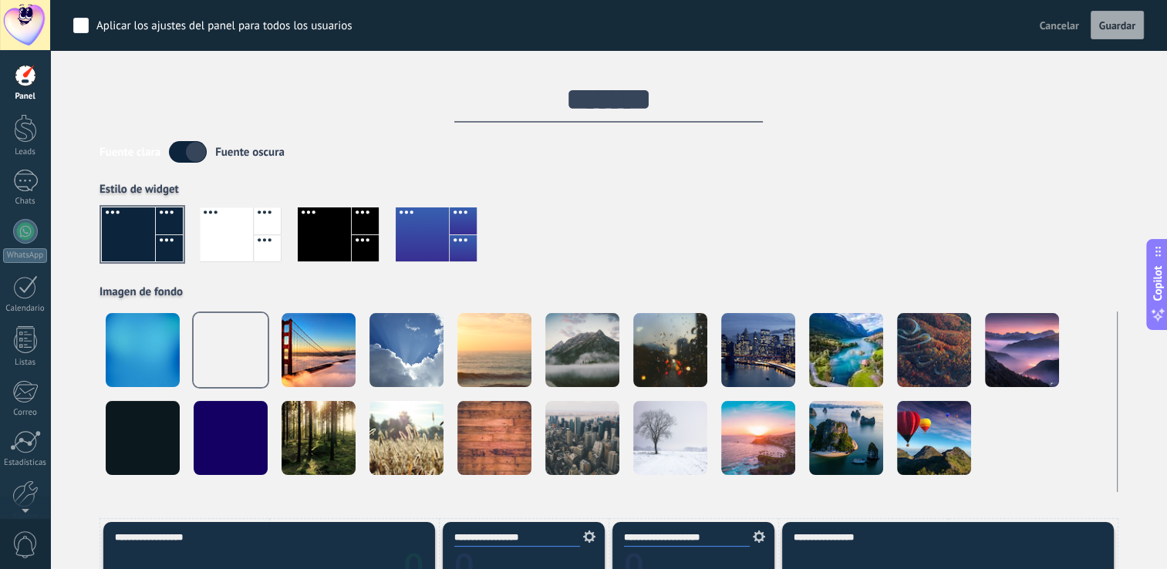
click at [418, 244] on div at bounding box center [422, 235] width 53 height 54
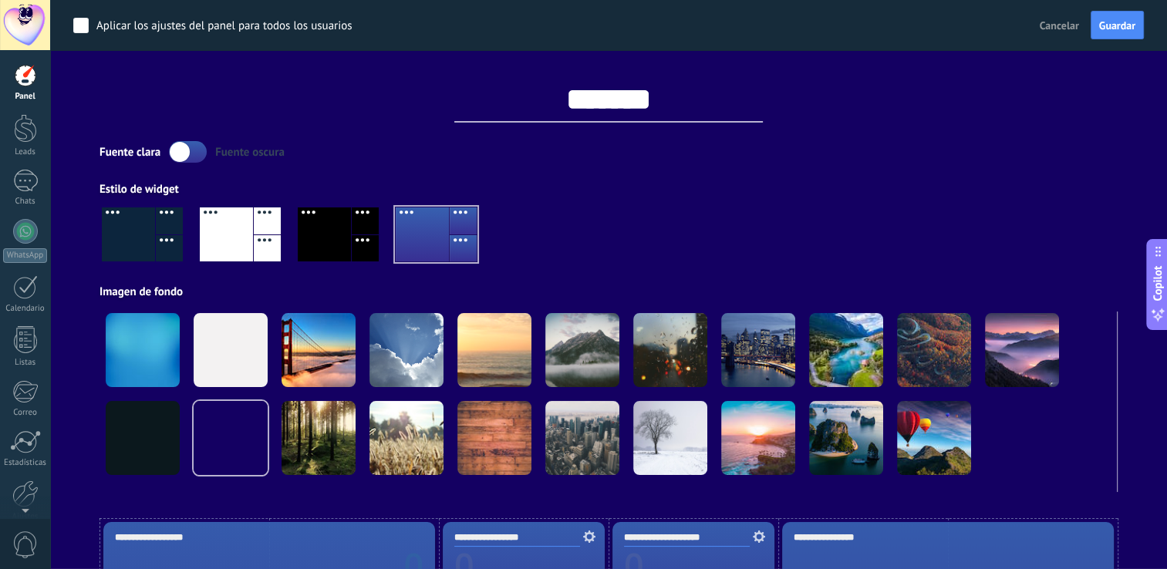
click at [228, 255] on div at bounding box center [226, 235] width 53 height 54
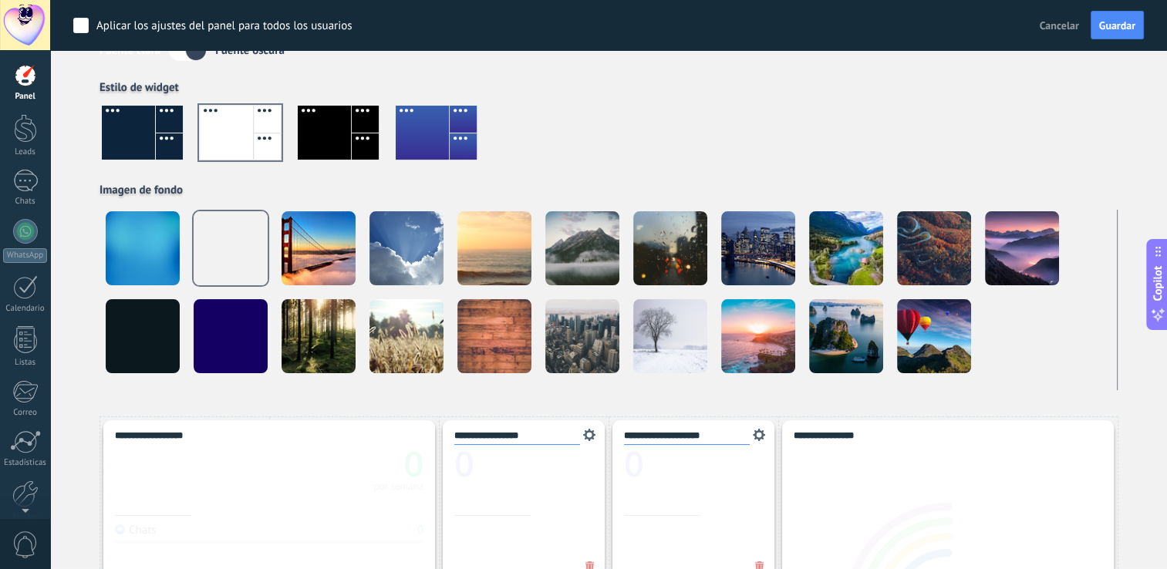
scroll to position [112, 0]
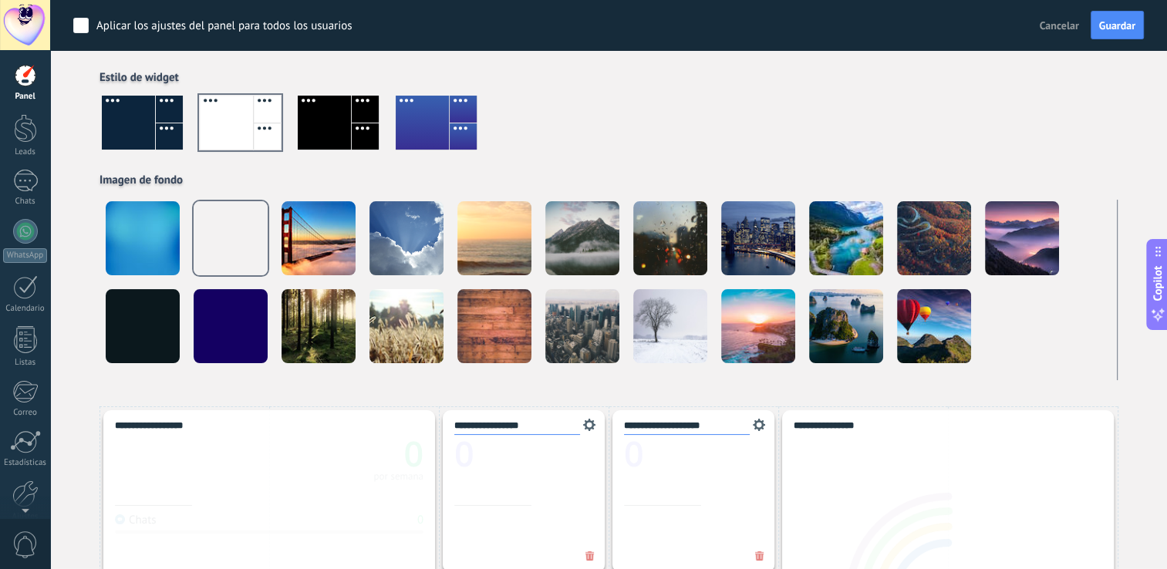
click at [430, 133] on div at bounding box center [422, 123] width 53 height 54
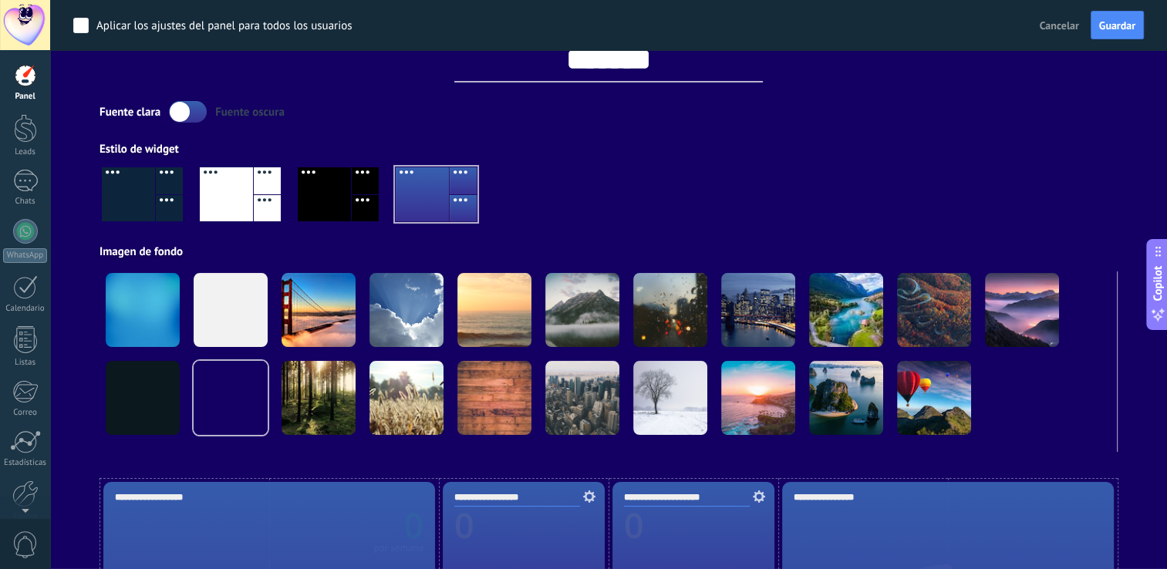
scroll to position [0, 0]
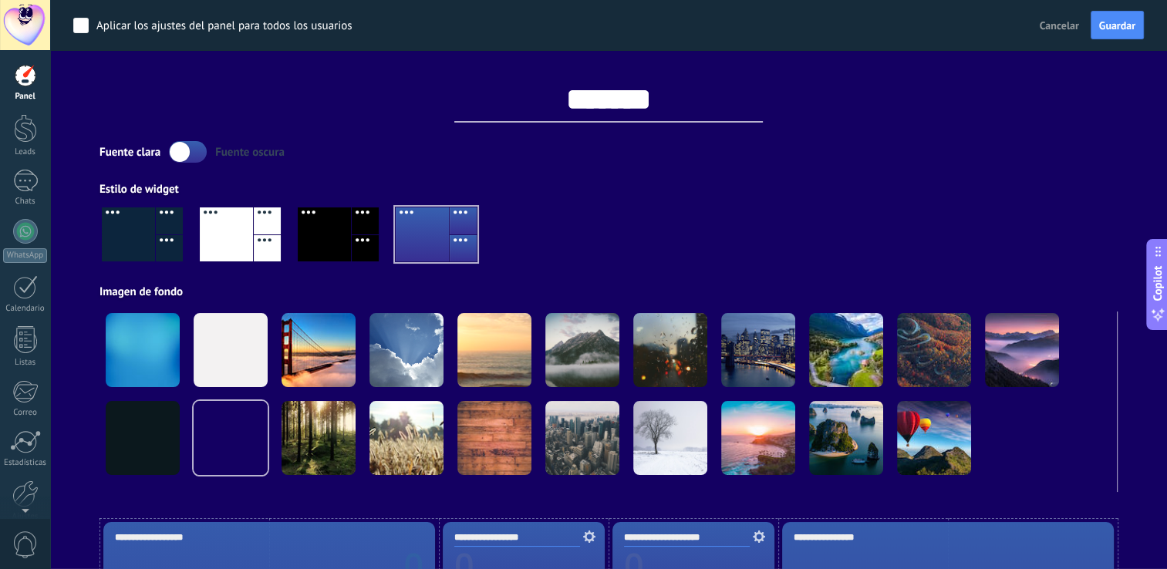
click at [230, 228] on div at bounding box center [226, 235] width 53 height 54
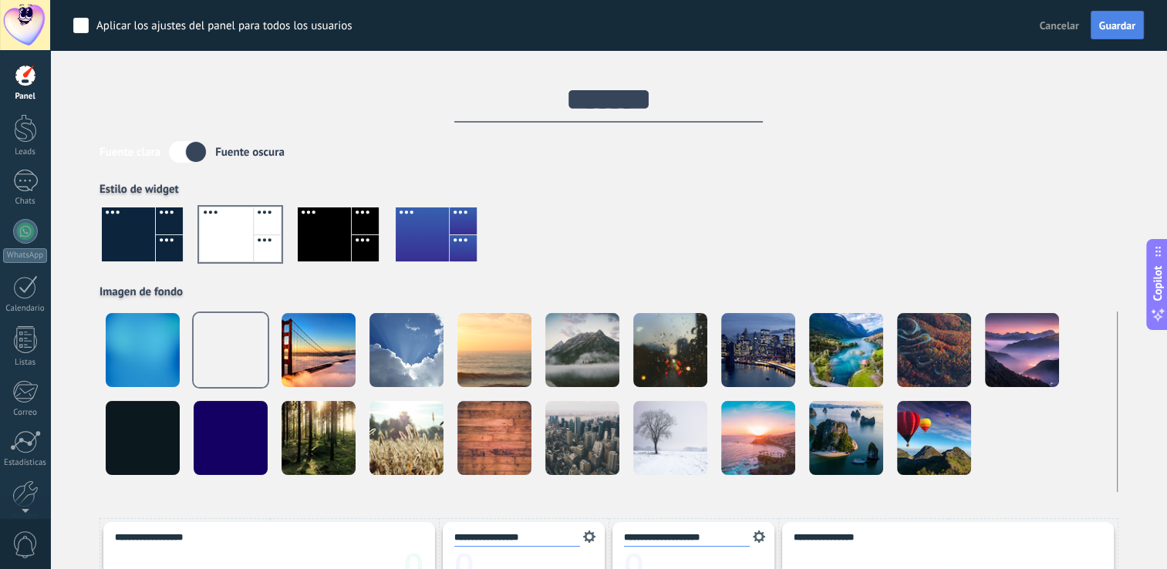
click at [1123, 29] on span "Guardar" at bounding box center [1118, 25] width 36 height 11
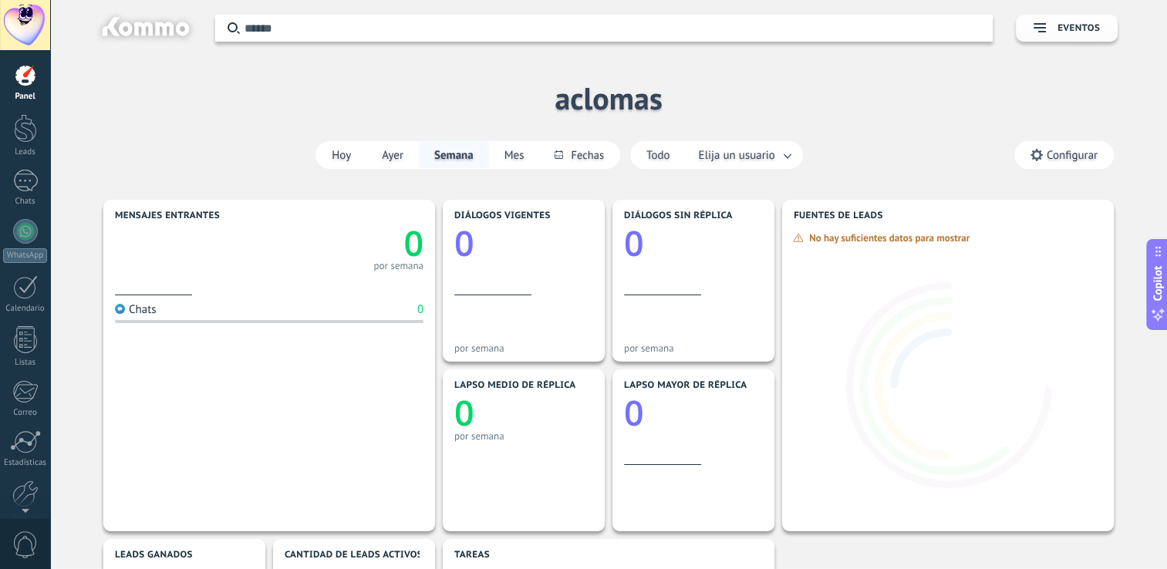
drag, startPoint x: 32, startPoint y: 28, endPoint x: 750, endPoint y: 100, distance: 721.2
click at [750, 100] on div "Aplicar Eventos aclomas [DATE] [DATE] Semana Mes Todo Elija un usuario Configur…" at bounding box center [608, 98] width 1071 height 196
